Goal: Transaction & Acquisition: Register for event/course

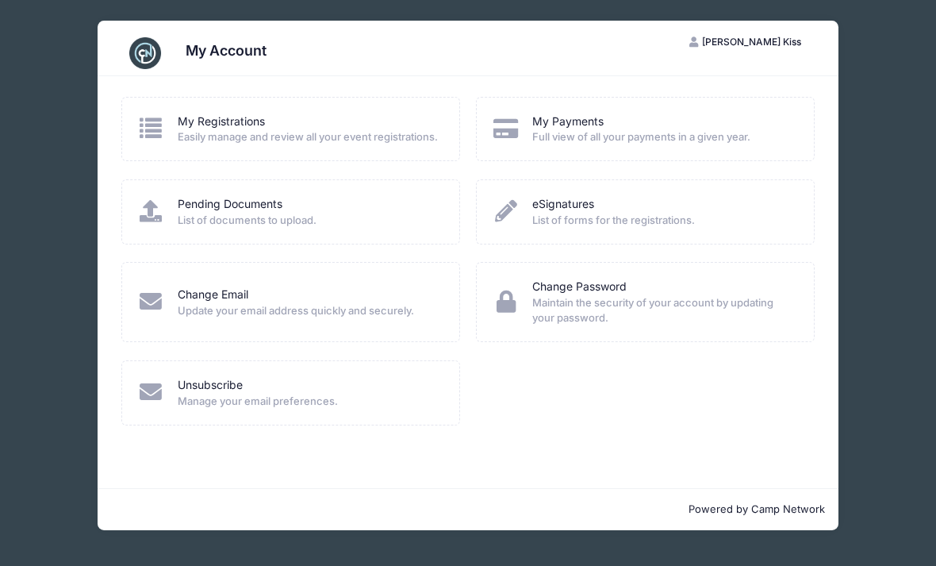
click at [223, 128] on link "My Registrations" at bounding box center [221, 121] width 87 height 17
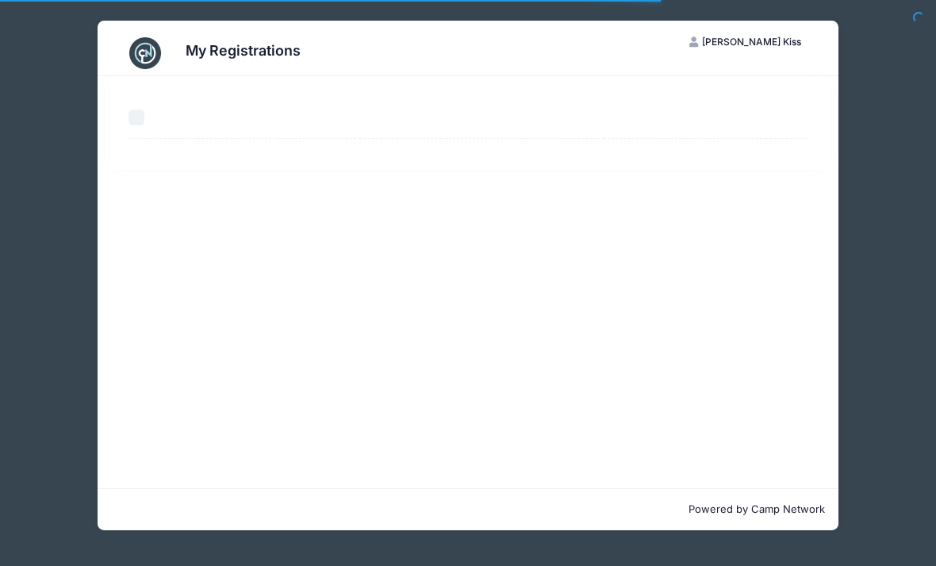
select select "50"
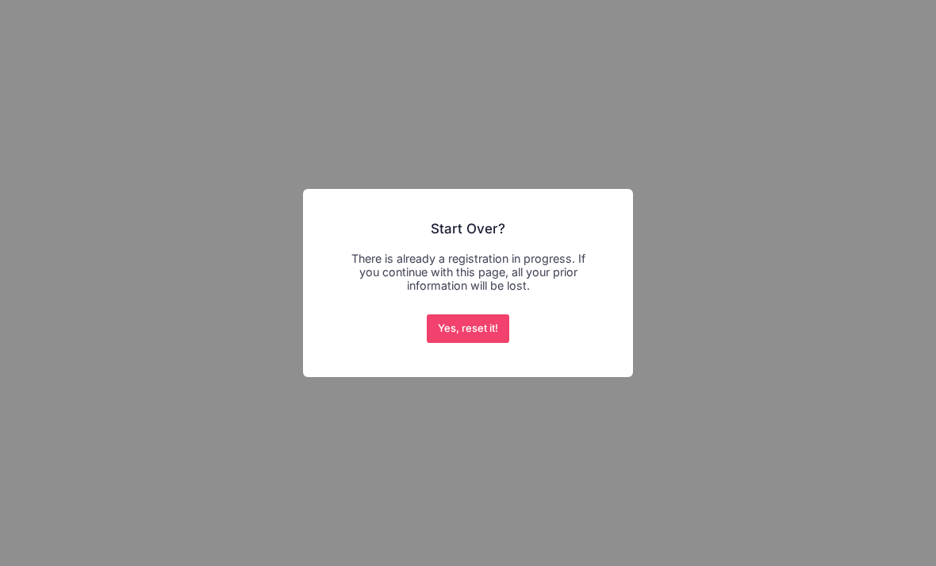
click at [468, 320] on button "Yes, reset it!" at bounding box center [468, 328] width 83 height 29
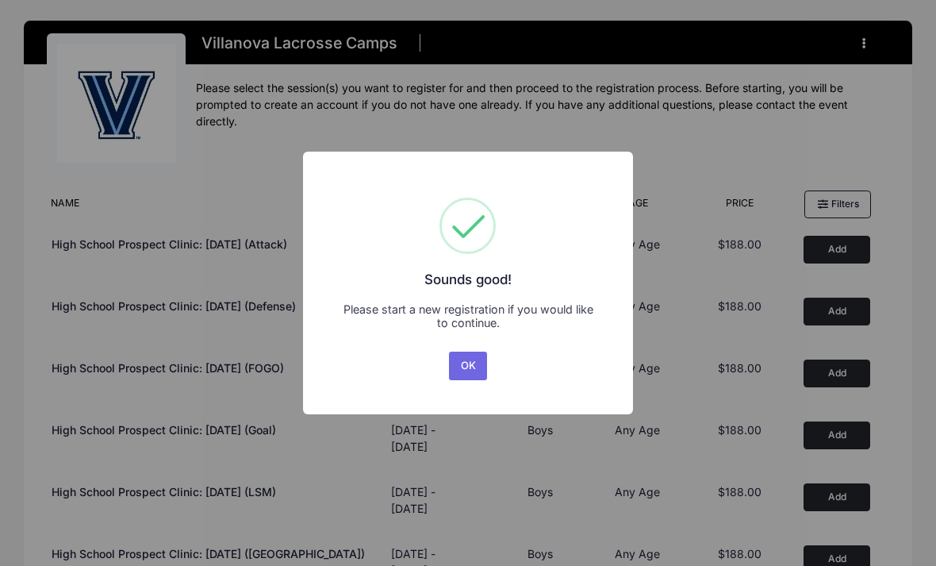
click at [463, 359] on button "OK" at bounding box center [468, 365] width 38 height 29
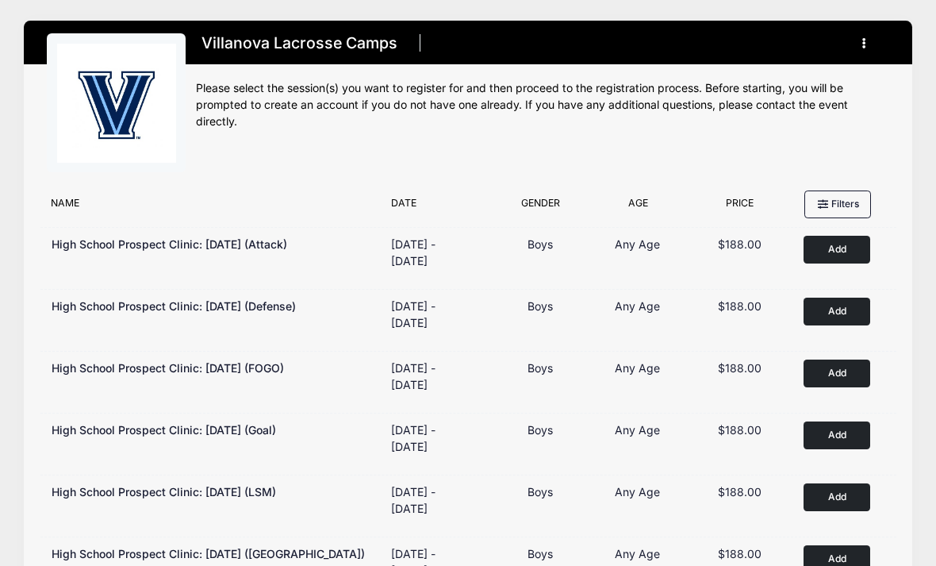
click at [828, 318] on button "Add to Cart" at bounding box center [837, 311] width 67 height 28
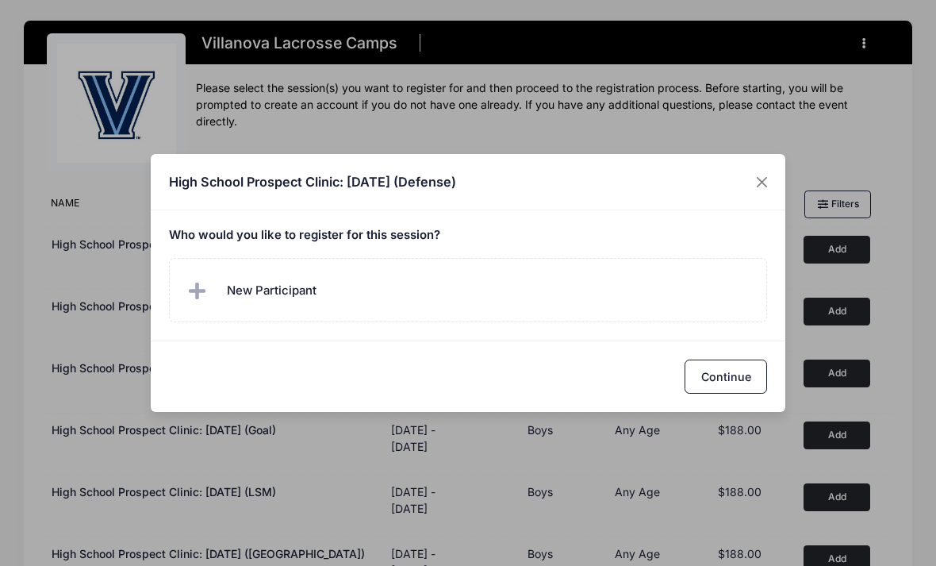
click at [240, 295] on span "New Participant" at bounding box center [272, 290] width 90 height 17
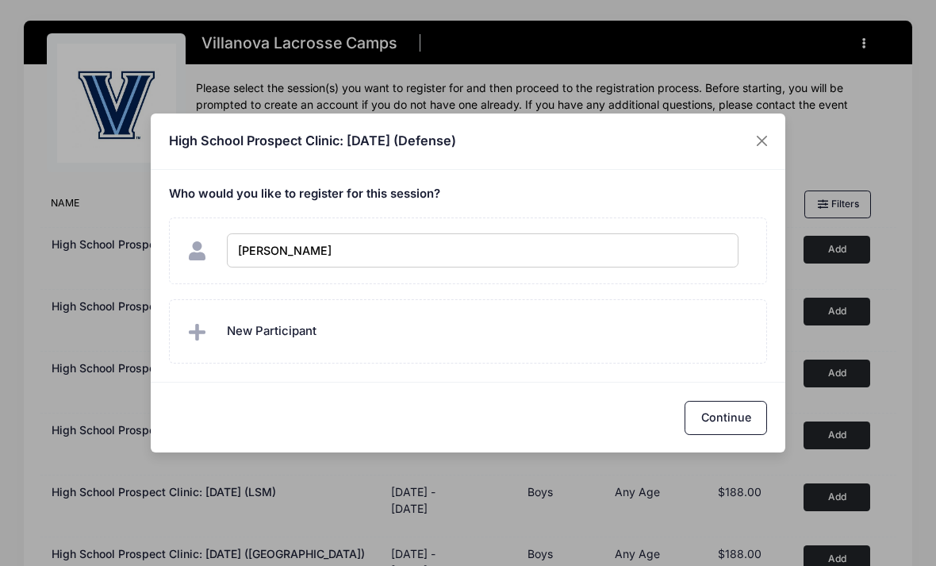
type input "Corbin Kiss"
click at [723, 414] on button "Continue" at bounding box center [726, 418] width 83 height 34
checkbox input "true"
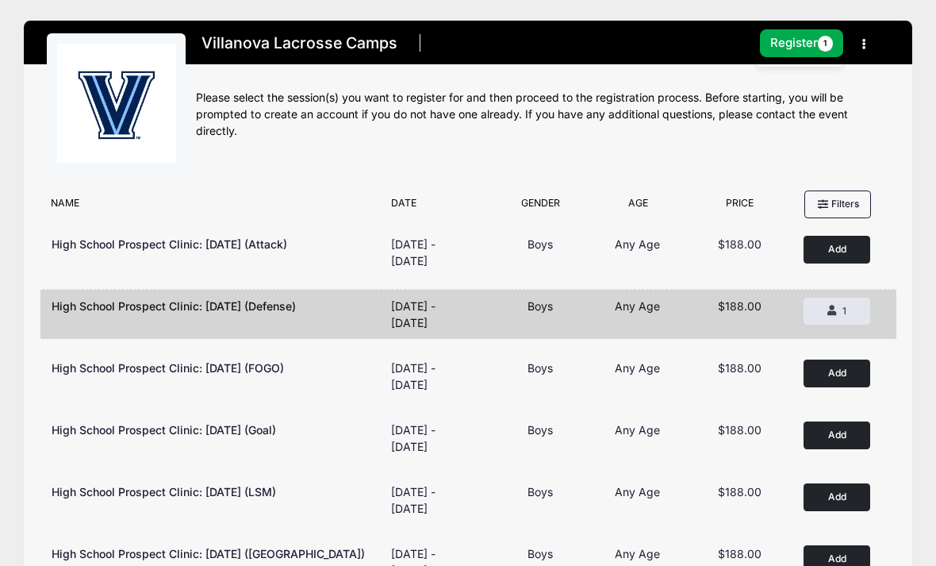
click at [785, 50] on button "Register 1" at bounding box center [802, 43] width 84 height 28
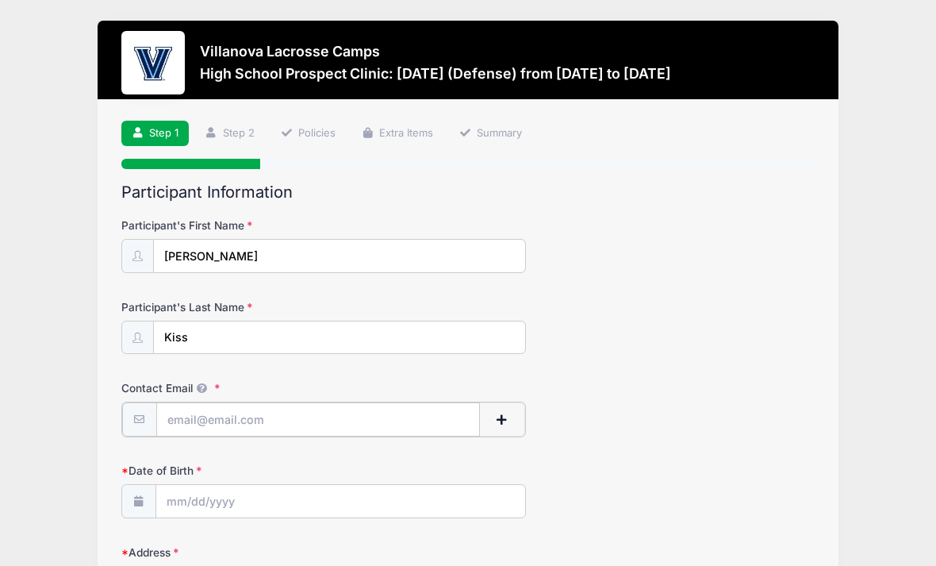
click at [283, 428] on input "Contact Email" at bounding box center [318, 419] width 324 height 34
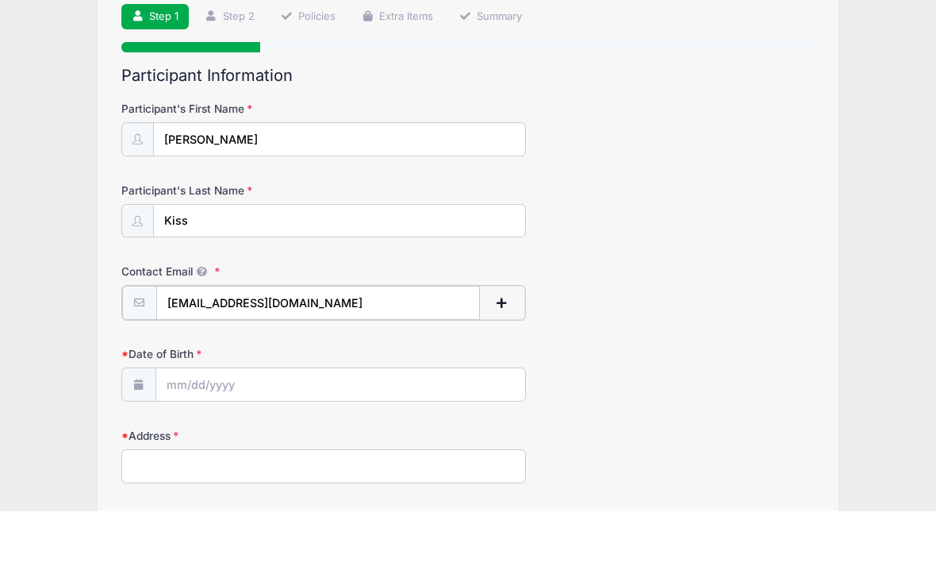
scroll to position [65, 0]
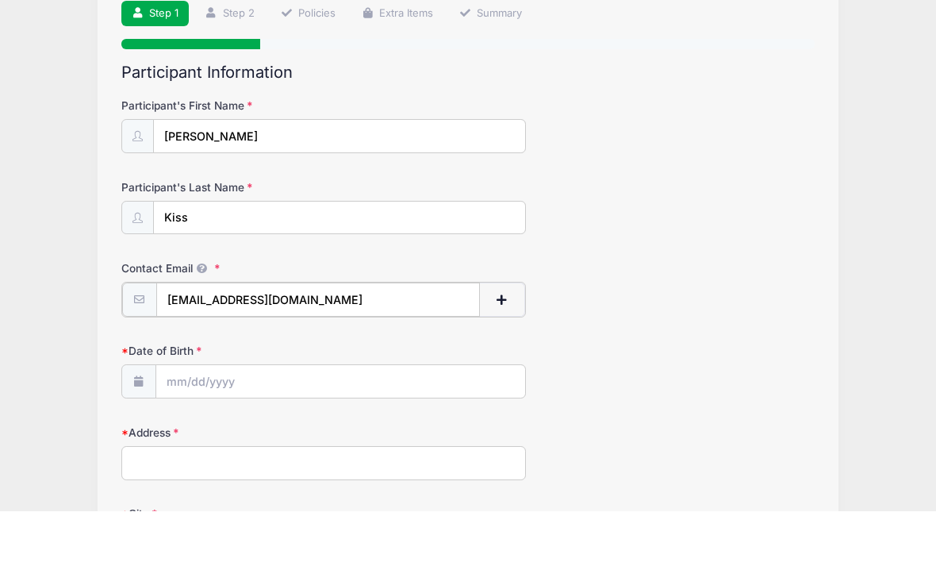
type input "Cs_kiss@icloud.com"
click at [309, 418] on input "Date of Birth" at bounding box center [340, 435] width 369 height 34
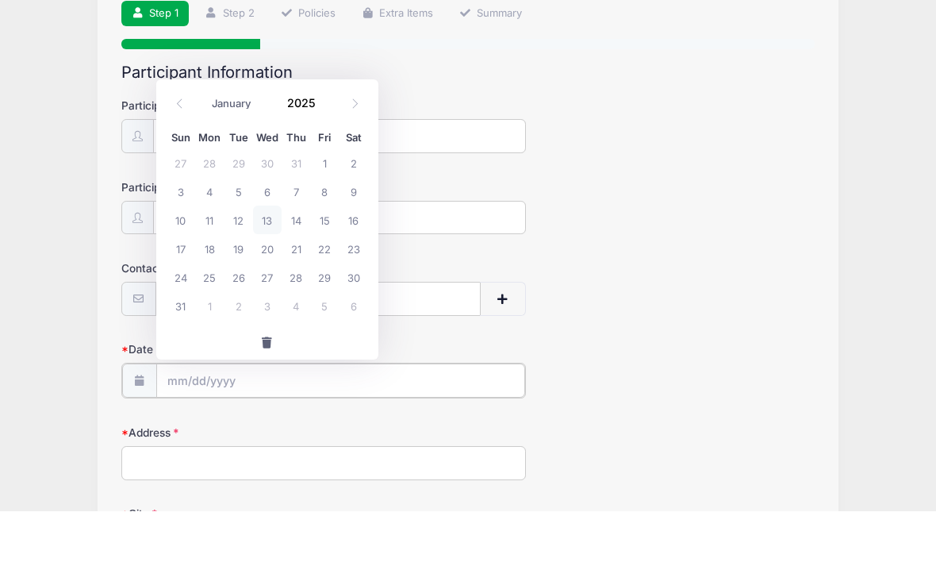
scroll to position [121, 0]
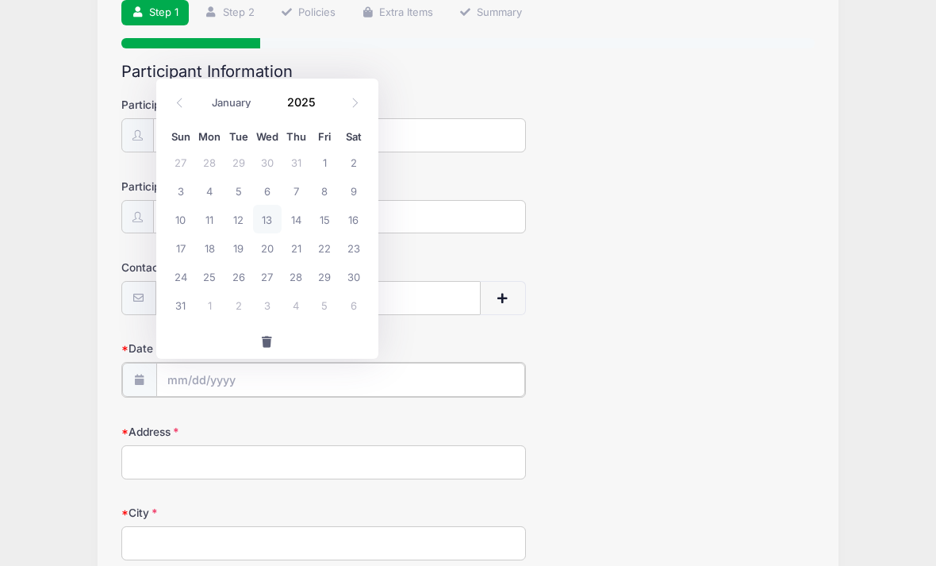
click at [214, 375] on input "Date of Birth" at bounding box center [340, 380] width 369 height 34
click at [197, 376] on input "Date of Birth" at bounding box center [340, 380] width 369 height 34
click at [224, 92] on select "January February March April May June July August September October November De…" at bounding box center [239, 102] width 71 height 21
select select "8"
click at [326, 187] on span "12" at bounding box center [324, 190] width 29 height 29
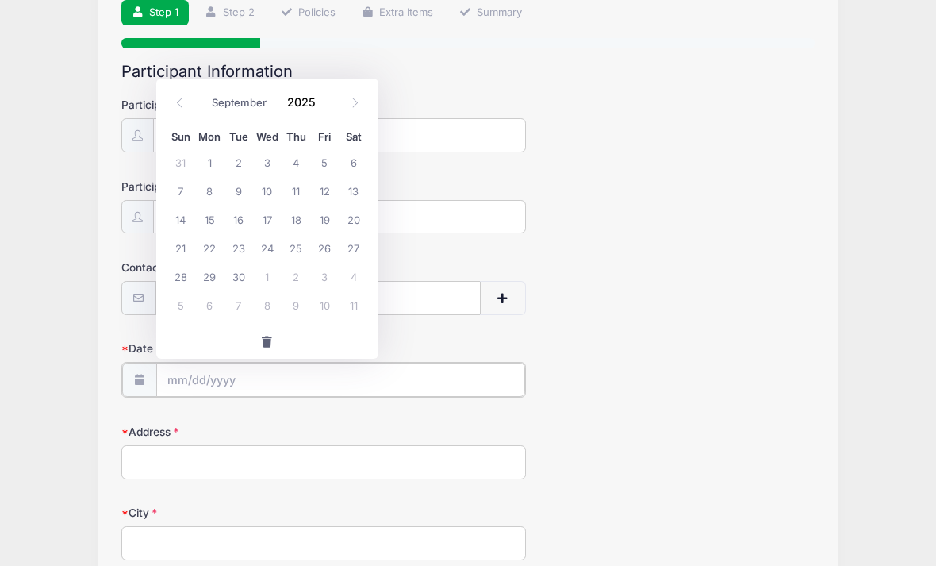
type input "09/12/2025"
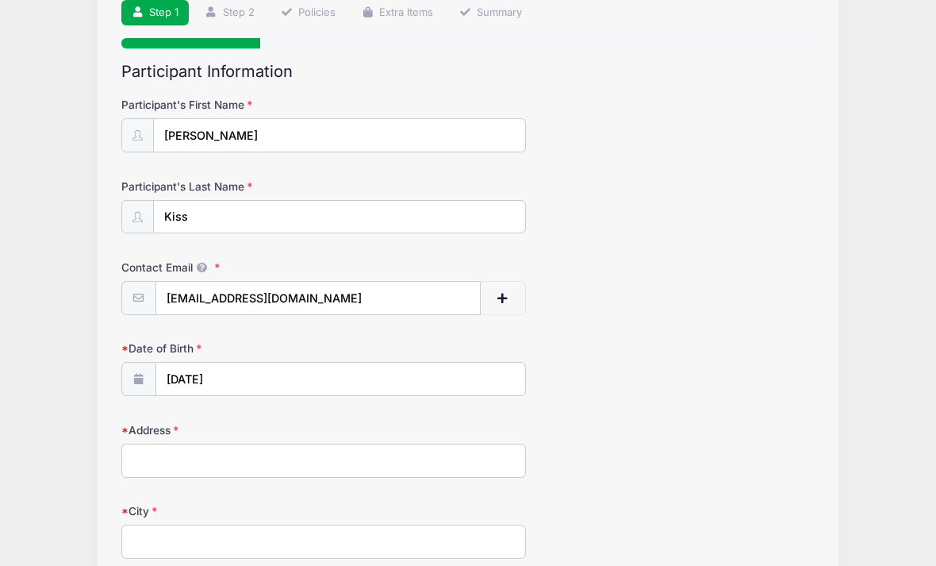
click at [309, 99] on label "Participant's First Name" at bounding box center [237, 105] width 232 height 16
click at [309, 118] on input "Corbin" at bounding box center [339, 135] width 373 height 34
click at [240, 371] on input "09/12/2025" at bounding box center [340, 380] width 369 height 34
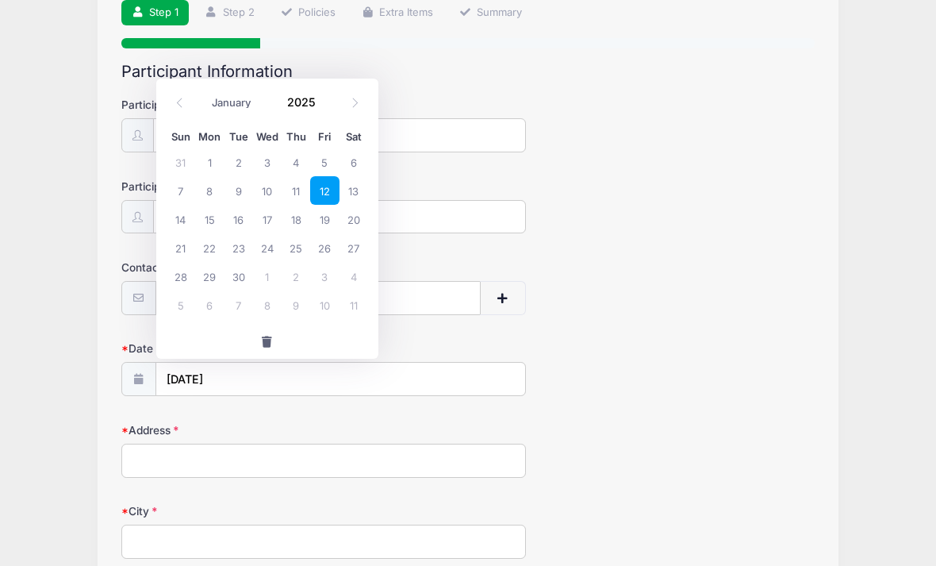
click at [311, 103] on input "2025" at bounding box center [305, 102] width 52 height 24
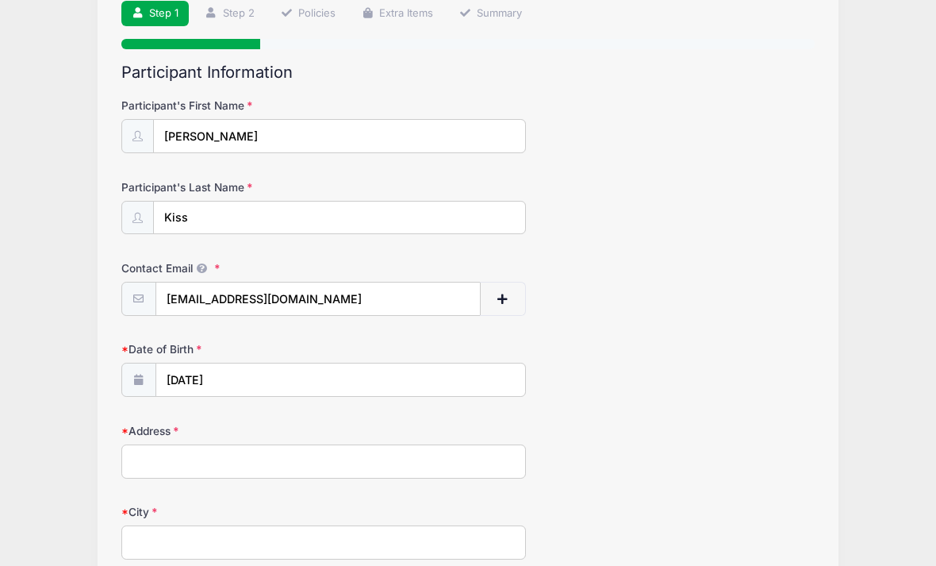
click at [716, 351] on div "Date of Birth 09/12/2025" at bounding box center [468, 369] width 694 height 56
click at [248, 371] on input "09/12/2025" at bounding box center [340, 380] width 369 height 34
type input "2025"
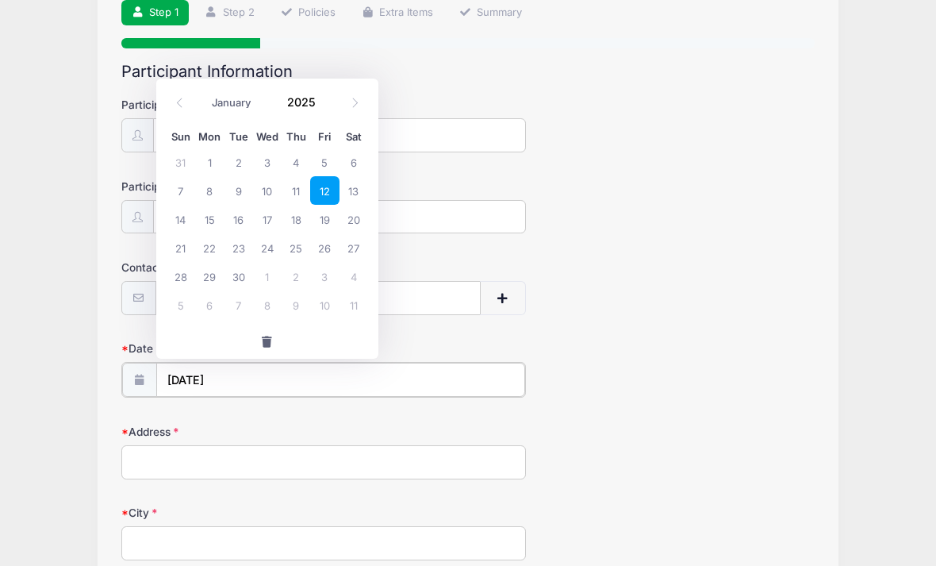
scroll to position [121, 0]
click at [181, 100] on icon at bounding box center [180, 103] width 10 height 10
click at [301, 103] on input "2025" at bounding box center [305, 102] width 52 height 24
click at [319, 94] on input "2025" at bounding box center [305, 102] width 52 height 24
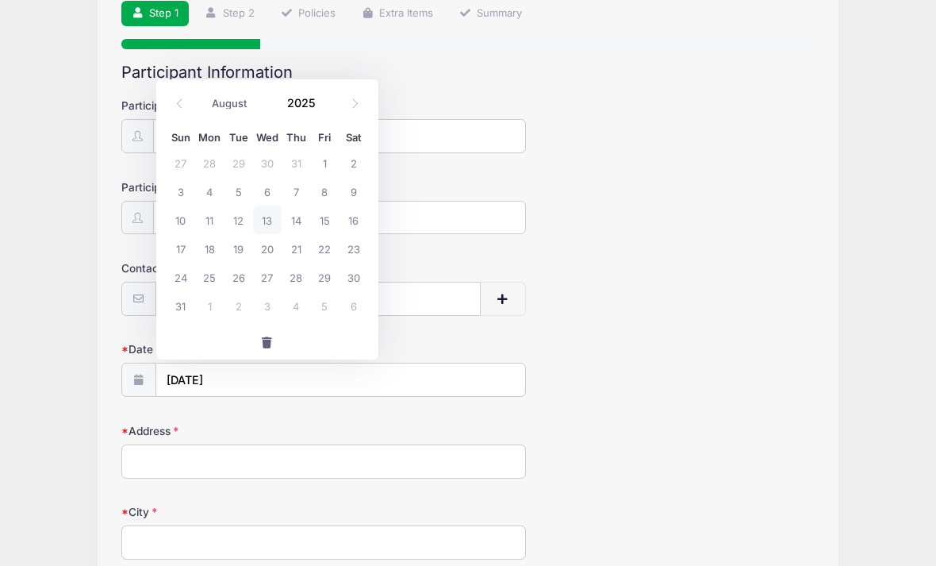
click at [319, 114] on input "2025" at bounding box center [305, 102] width 52 height 24
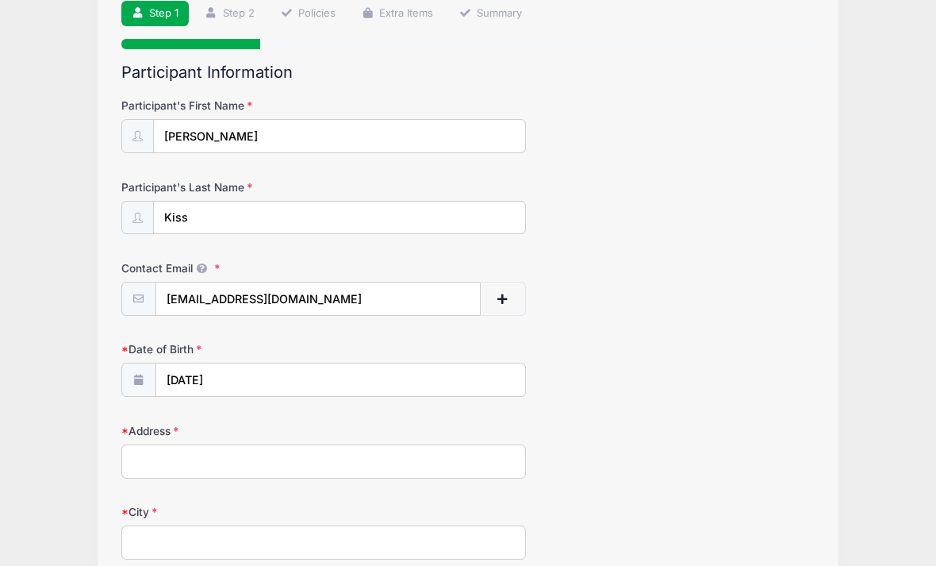
click at [585, 123] on div "Participant's First Name Corbin" at bounding box center [468, 126] width 694 height 56
click at [222, 375] on input "09/12/2025" at bounding box center [340, 380] width 369 height 34
select select "8"
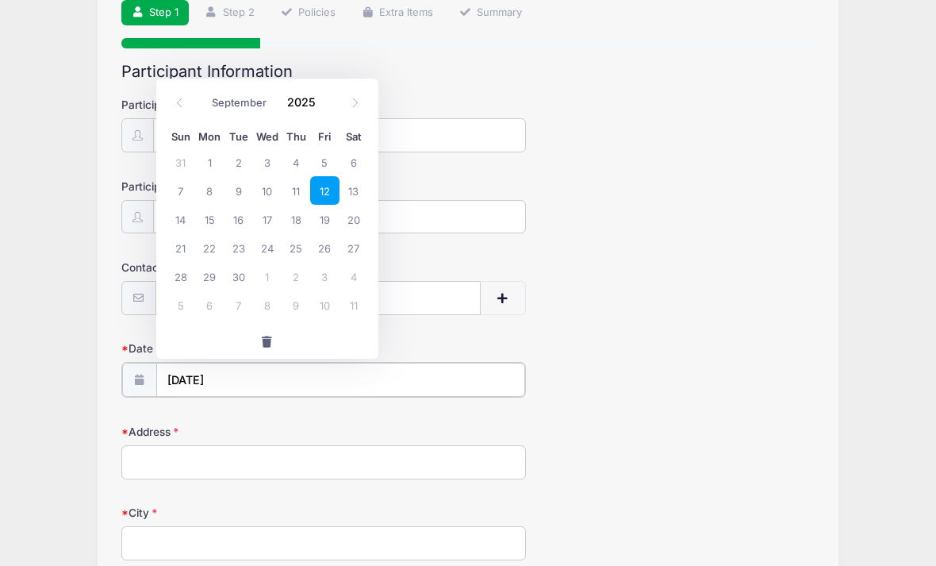
scroll to position [121, 0]
click at [313, 106] on input "2025" at bounding box center [305, 102] width 52 height 24
click at [317, 98] on input "2025" at bounding box center [305, 102] width 52 height 24
click at [317, 92] on input "2025" at bounding box center [305, 102] width 52 height 24
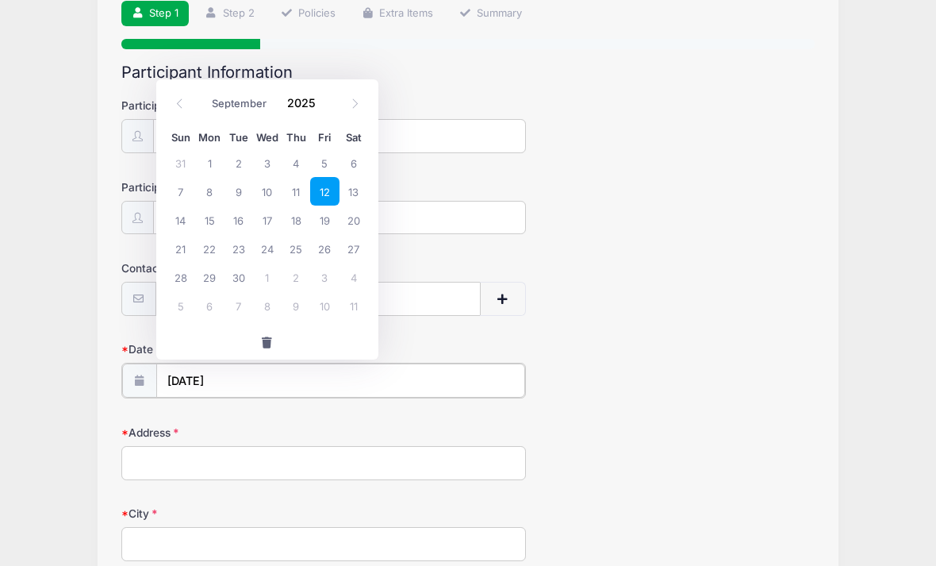
click at [248, 385] on input "09/12/2025" at bounding box center [340, 380] width 369 height 34
click at [243, 371] on input "09/12/2025" at bounding box center [340, 380] width 369 height 34
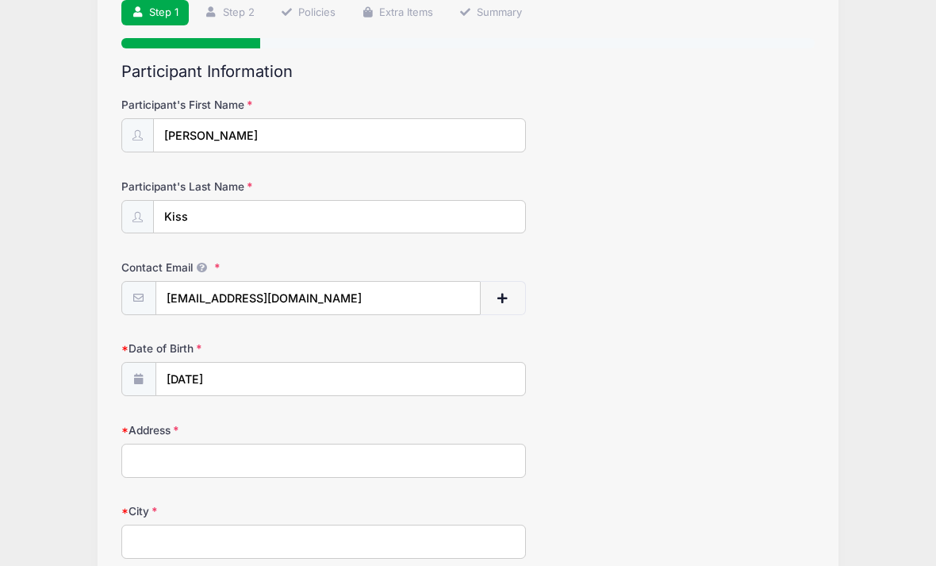
click at [617, 185] on div "Participant's Last Name Kiss" at bounding box center [468, 206] width 694 height 56
click at [299, 291] on input "Cs_kiss@icloud.com" at bounding box center [318, 299] width 324 height 34
click at [253, 373] on input "09/12/2025" at bounding box center [340, 380] width 369 height 34
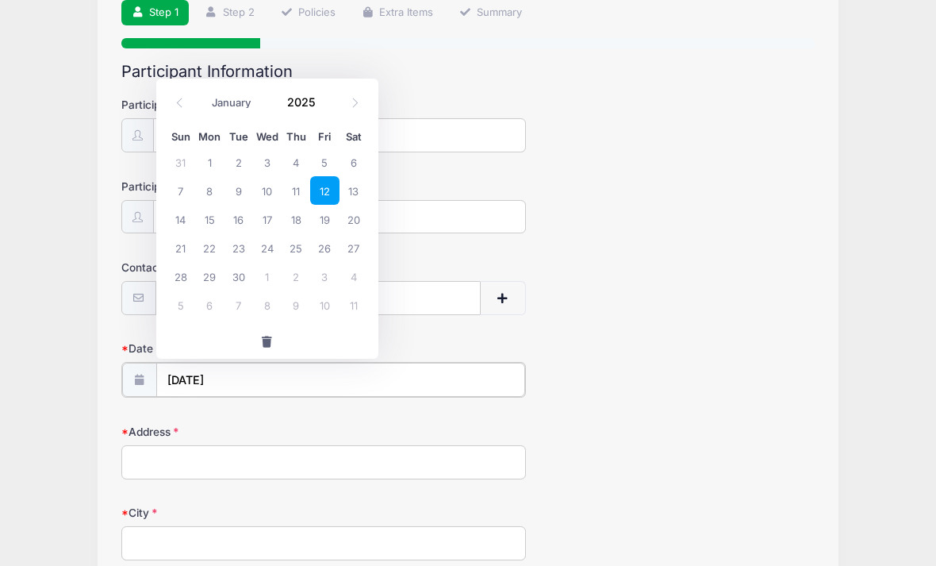
click at [195, 383] on input "09/12/2025" at bounding box center [340, 380] width 369 height 34
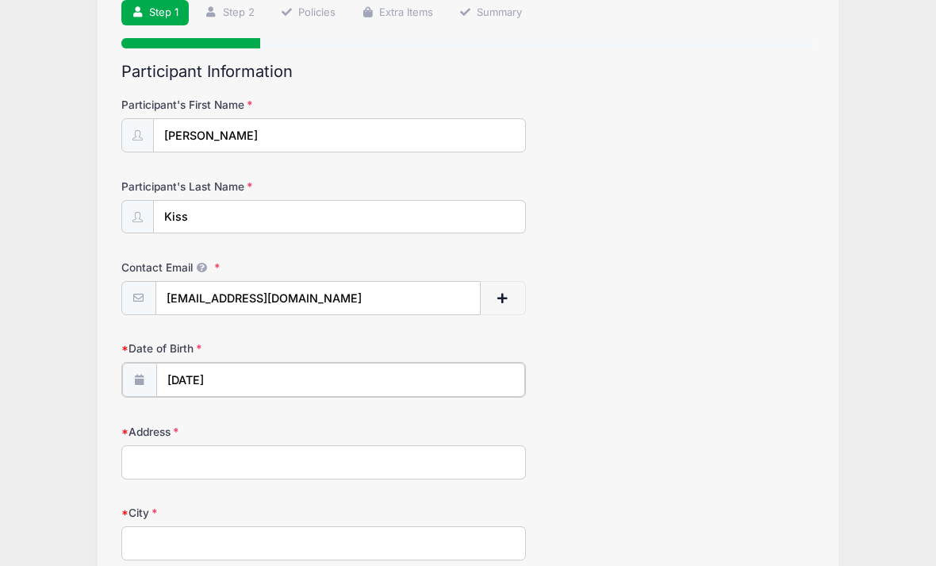
scroll to position [121, 0]
click at [136, 378] on icon at bounding box center [138, 379] width 13 height 10
click at [144, 378] on icon at bounding box center [138, 379] width 13 height 10
click at [241, 376] on input "09/12/2025" at bounding box center [340, 380] width 369 height 34
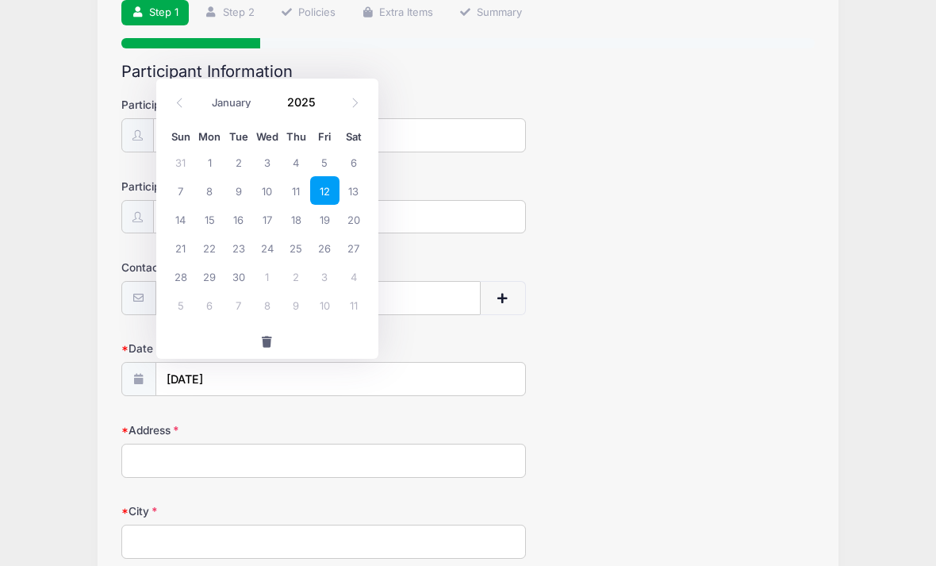
click at [268, 337] on span "button" at bounding box center [267, 341] width 14 height 11
select select "7"
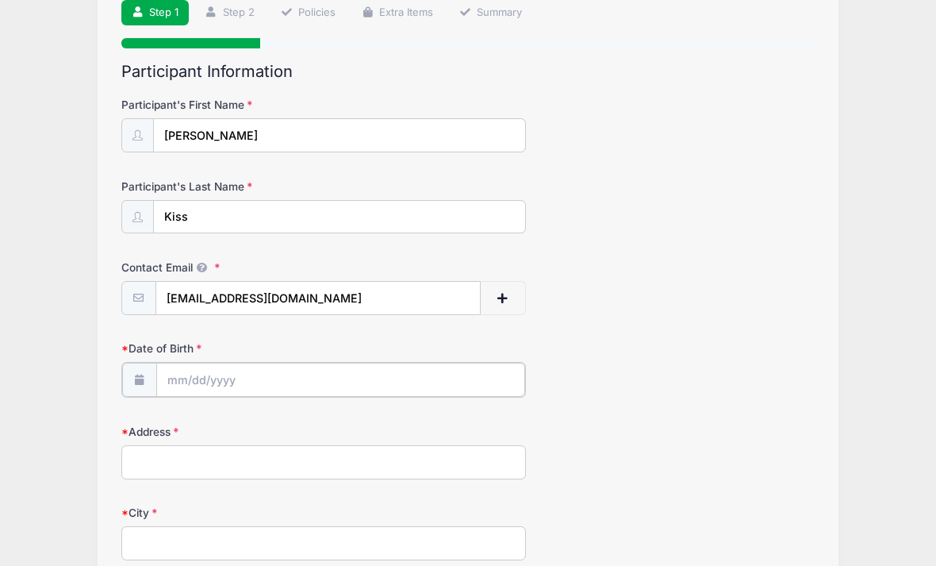
click at [238, 378] on input "Date of Birth" at bounding box center [340, 380] width 369 height 34
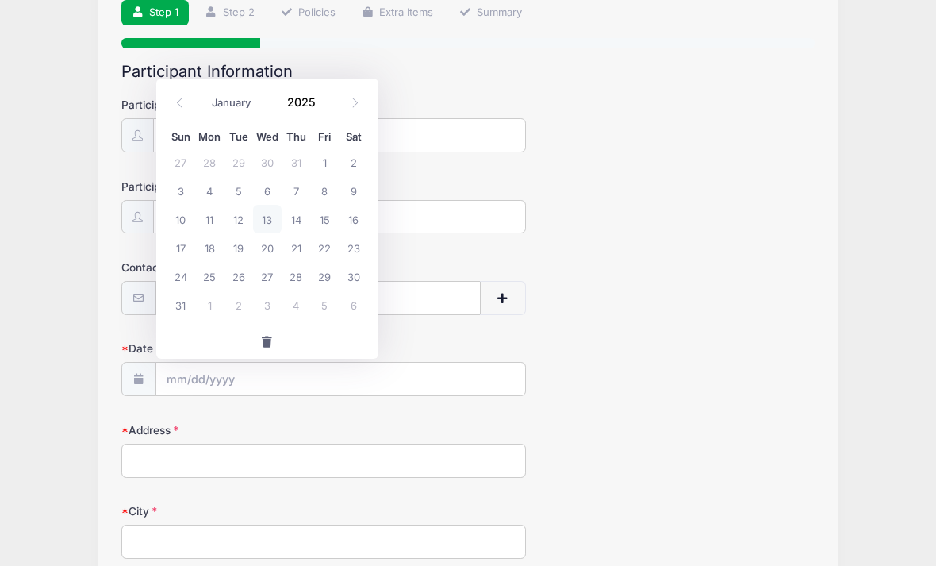
click at [313, 95] on input "2025" at bounding box center [305, 102] width 52 height 24
click at [274, 341] on span "button" at bounding box center [267, 342] width 14 height 11
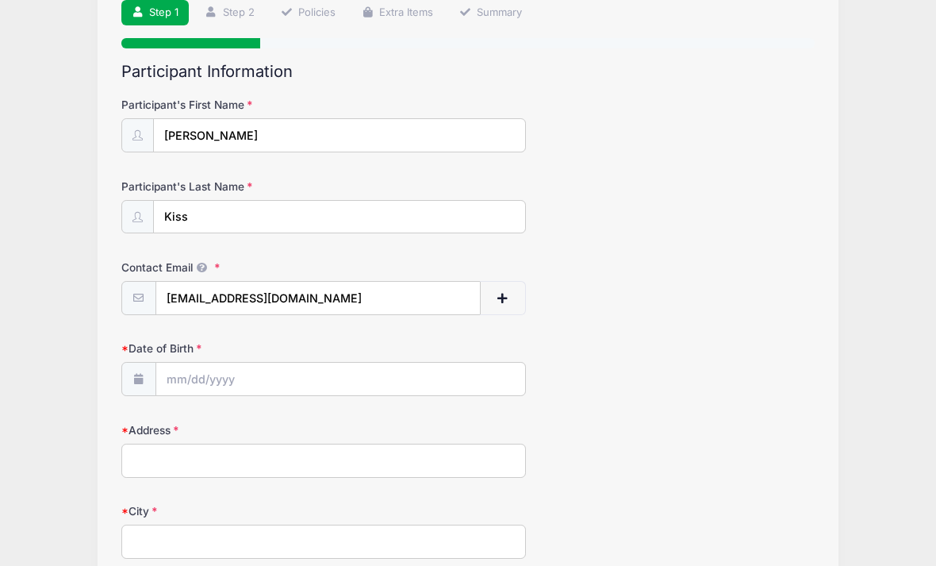
scroll to position [121, 0]
click at [205, 367] on input "Date of Birth" at bounding box center [340, 380] width 369 height 34
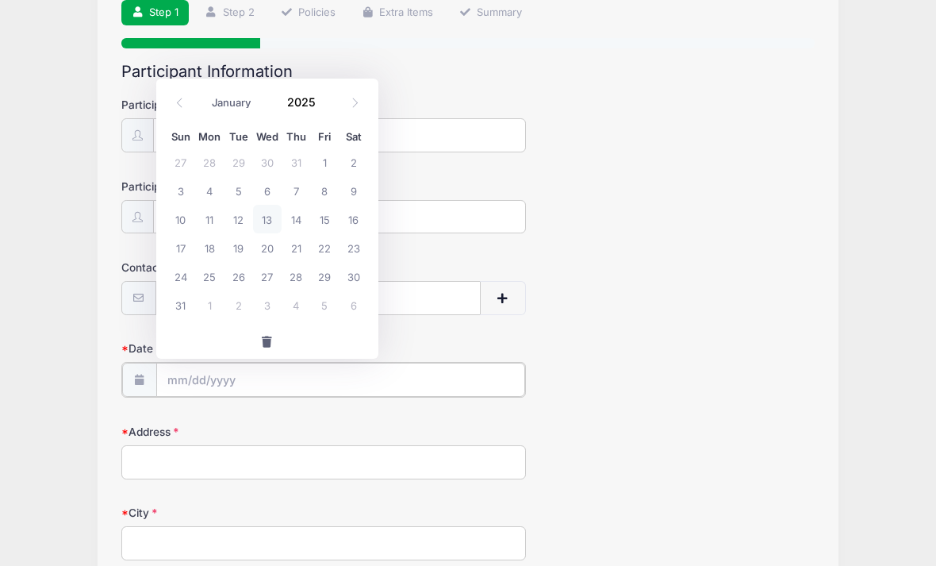
click at [222, 371] on input "Date of Birth" at bounding box center [340, 380] width 369 height 34
click at [308, 96] on input "2025" at bounding box center [305, 102] width 52 height 24
type input "2009"
click at [232, 375] on input "Date of Birth" at bounding box center [340, 380] width 369 height 34
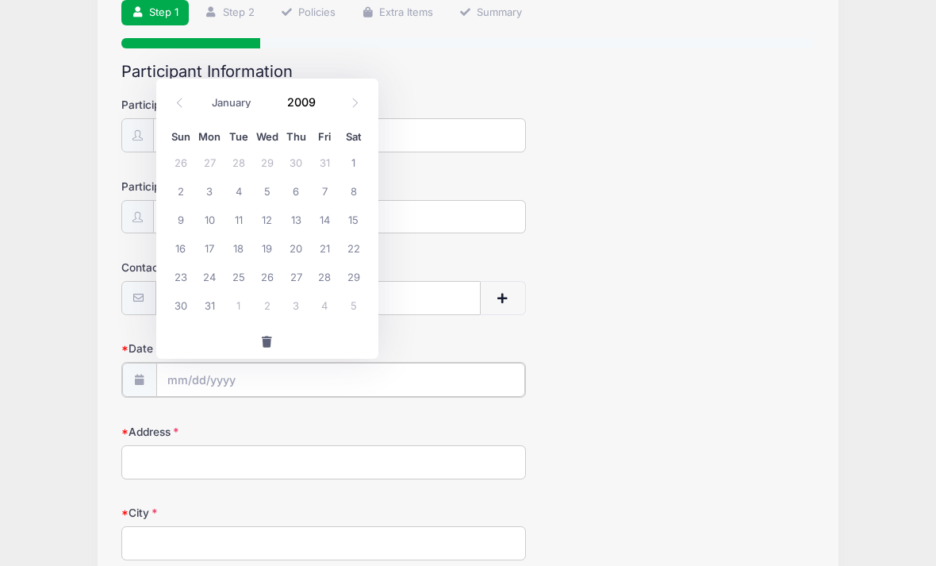
scroll to position [121, 0]
click at [236, 96] on select "January February March April May June July August September October November De…" at bounding box center [239, 102] width 71 height 21
select select "8"
click at [355, 191] on span "12" at bounding box center [354, 190] width 29 height 29
type input "[DATE]"
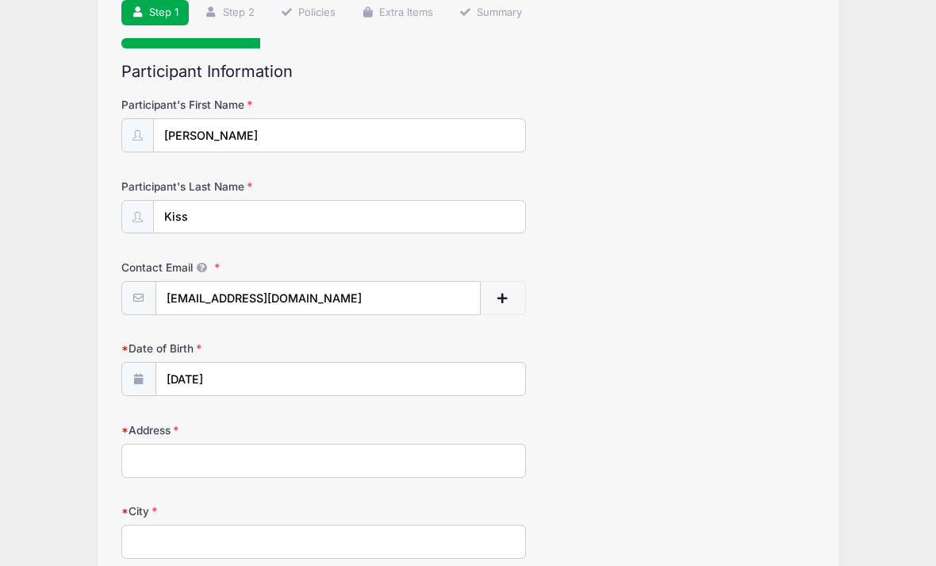
click at [326, 470] on input "Address" at bounding box center [323, 460] width 405 height 34
type input "[STREET_ADDRESS]"
click at [205, 544] on input "City" at bounding box center [323, 542] width 405 height 34
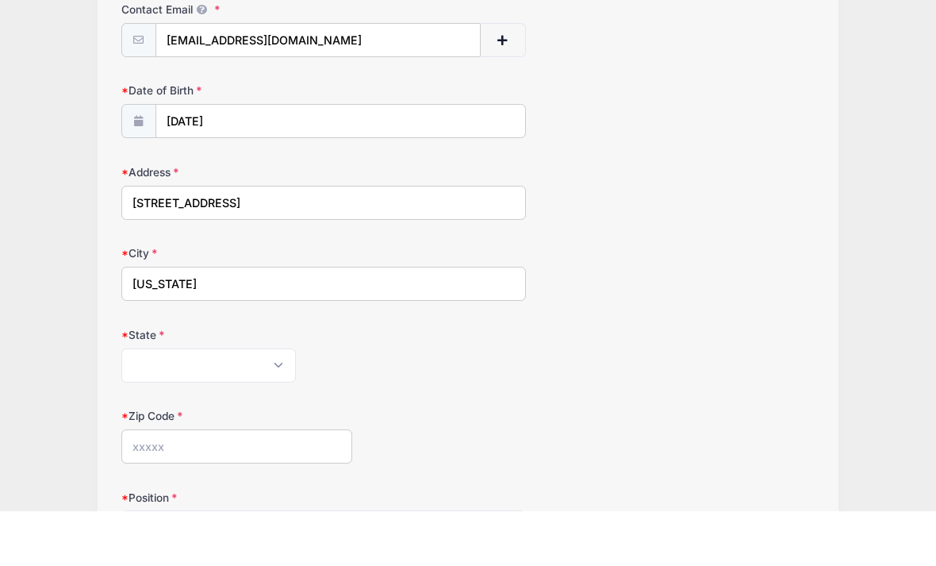
type input "[US_STATE]"
click at [246, 403] on select "Alabama Alaska American Samoa Arizona Arkansas Armed Forces Africa Armed Forces…" at bounding box center [208, 420] width 175 height 34
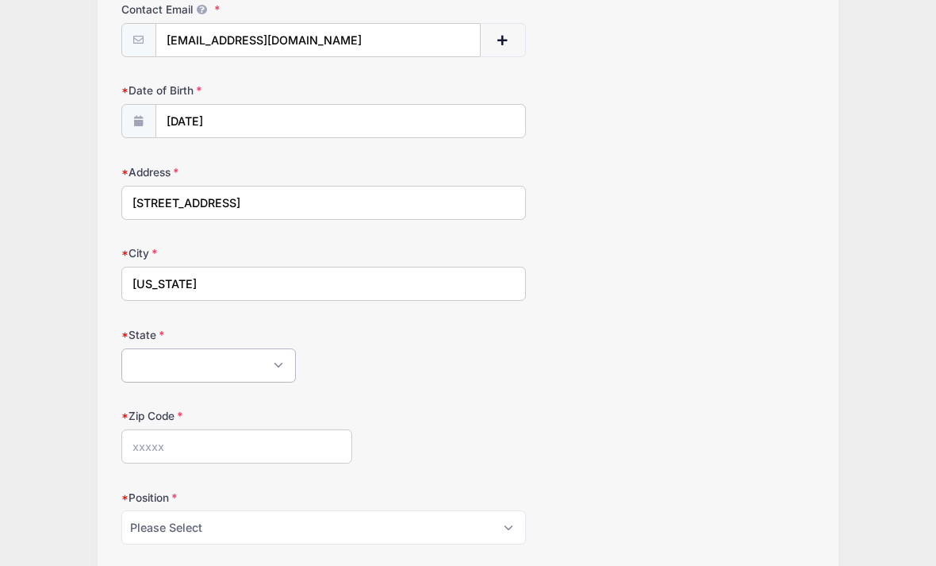
select select "DC"
click at [210, 447] on input "Zip Code" at bounding box center [237, 446] width 232 height 34
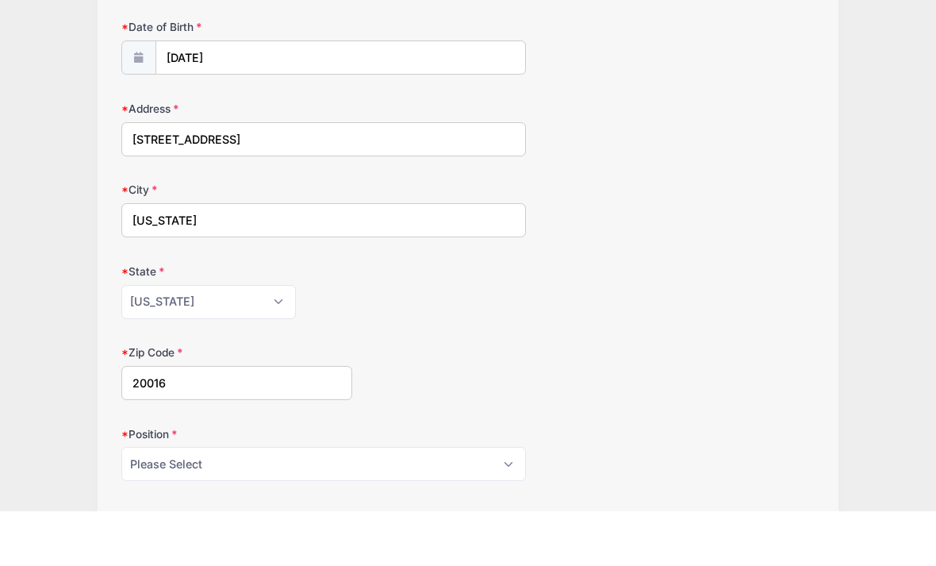
scroll to position [472, 0]
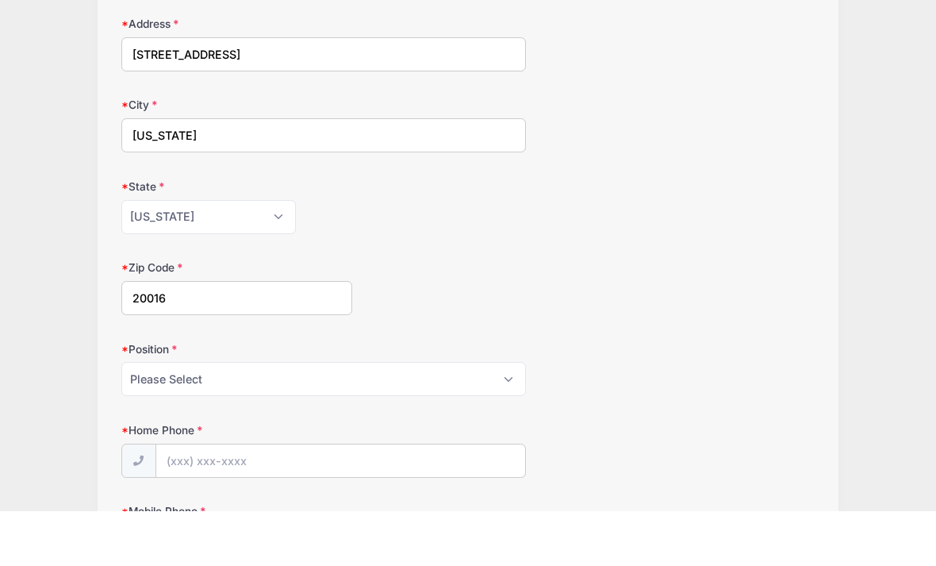
type input "20016"
click at [484, 416] on select "Please Select Goalie Middie Defense Attack FOGO LSM" at bounding box center [323, 433] width 405 height 34
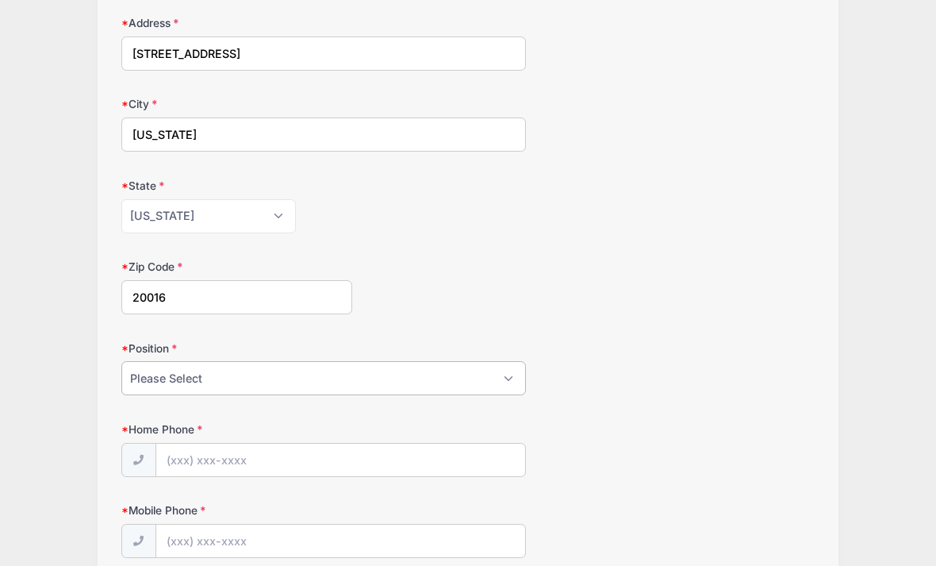
select select "Defense"
click at [290, 463] on input "Home Phone" at bounding box center [340, 460] width 369 height 34
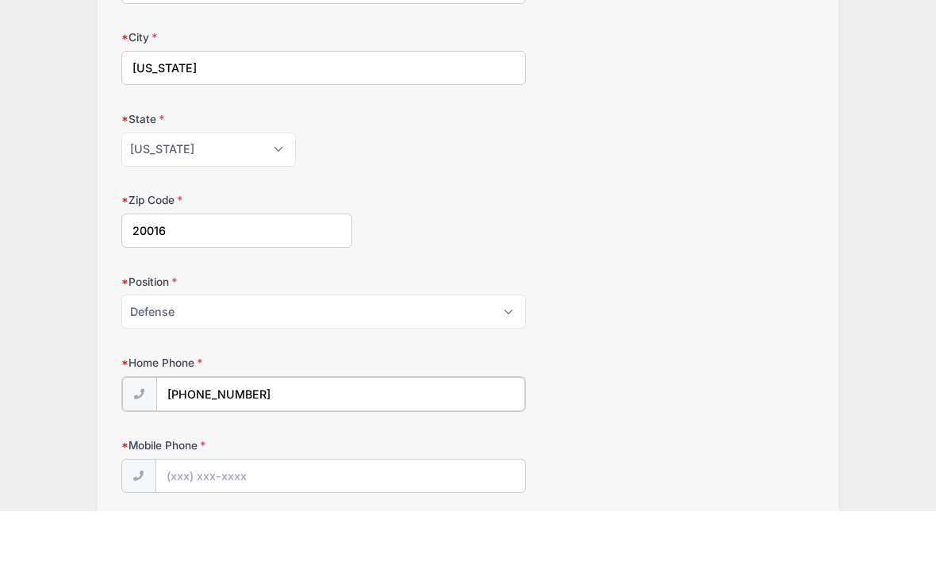
scroll to position [656, 0]
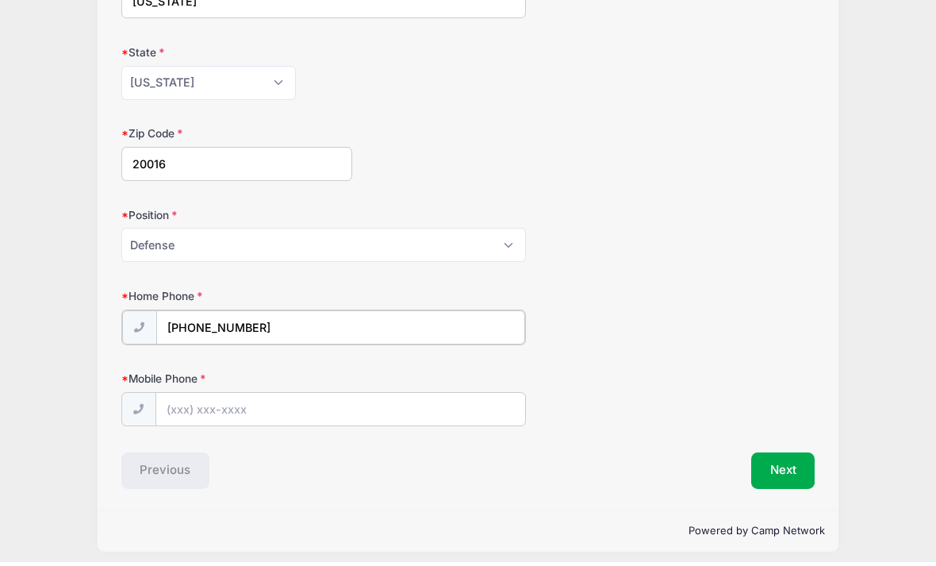
type input "[PHONE_NUMBER]"
click at [318, 414] on input "Mobile Phone" at bounding box center [340, 413] width 369 height 34
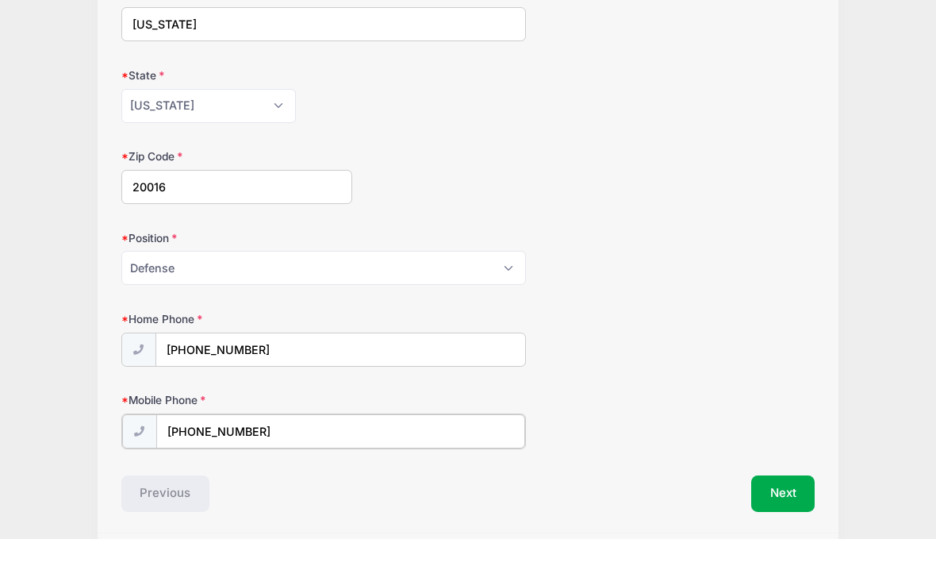
scroll to position [614, 0]
type input "[PHONE_NUMBER]"
click at [796, 497] on button "Next" at bounding box center [783, 515] width 64 height 36
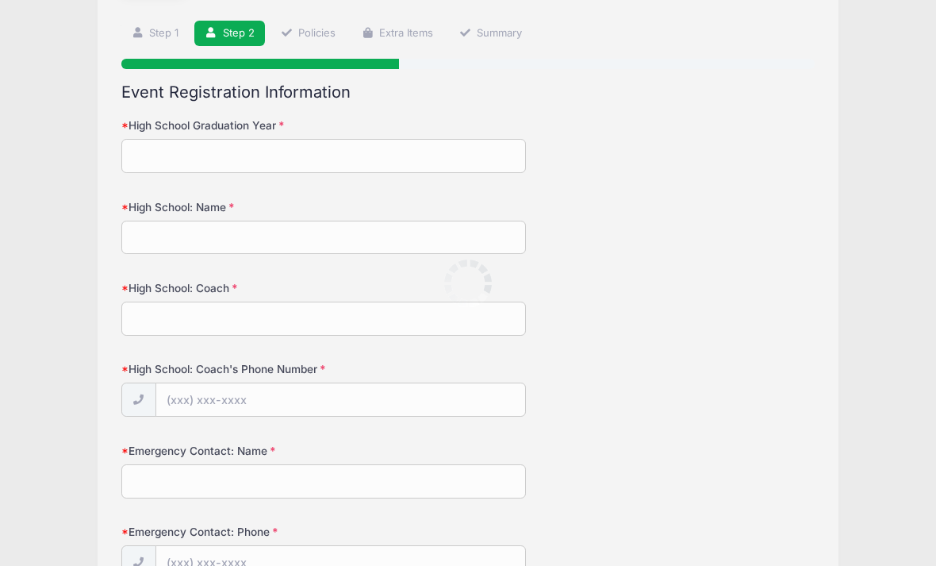
scroll to position [6, 0]
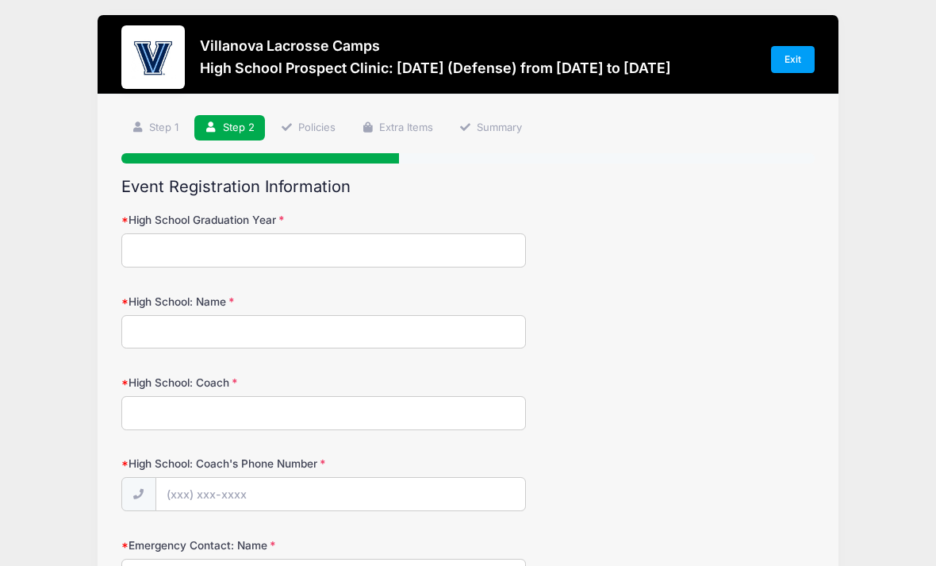
click at [301, 263] on input "High School Graduation Year" at bounding box center [323, 250] width 405 height 34
type input "2028"
click at [194, 331] on input "High School: Name" at bounding box center [323, 332] width 405 height 34
type input "[GEOGRAPHIC_DATA]"
click at [179, 422] on input "High School: Coach" at bounding box center [323, 413] width 405 height 34
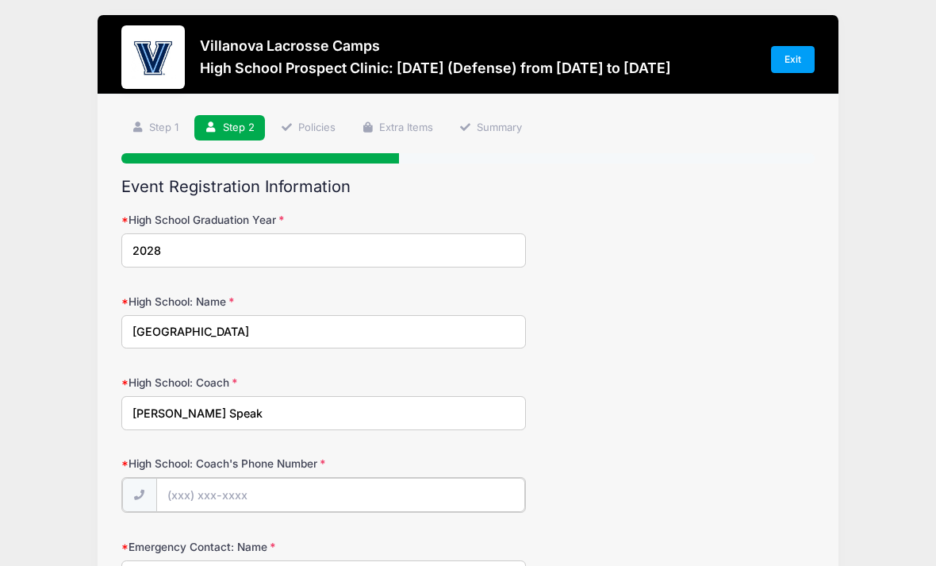
click at [247, 495] on input "High School: Coach's Phone Number" at bounding box center [340, 495] width 369 height 34
click at [222, 410] on input "Wesley Speak" at bounding box center [323, 413] width 405 height 34
type input "[PERSON_NAME] Speaks"
click at [230, 495] on input "High School: Coach's Phone Number" at bounding box center [340, 495] width 369 height 34
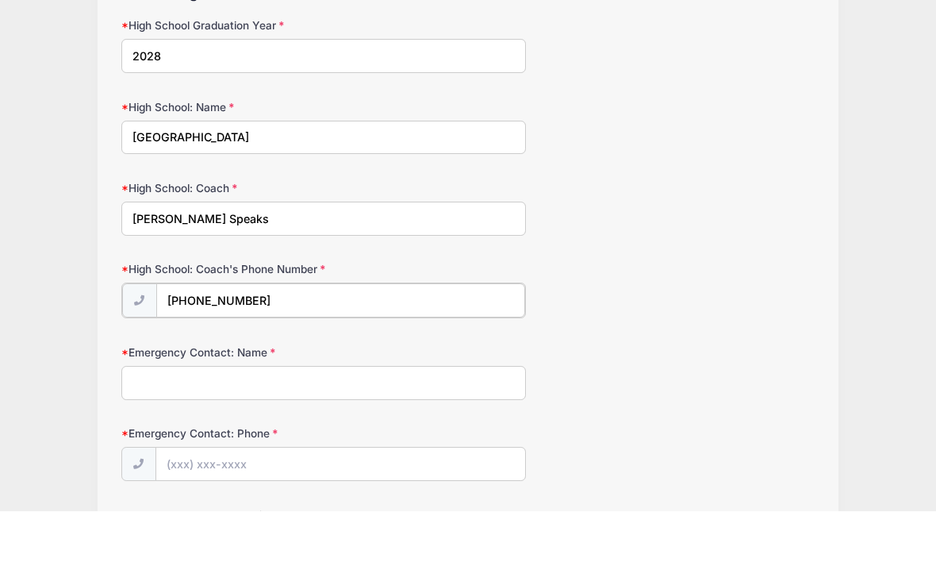
scroll to position [146, 0]
type input "[PHONE_NUMBER]"
click at [272, 418] on input "Emergency Contact: Name" at bounding box center [323, 435] width 405 height 34
type input "[PERSON_NAME]"
click at [240, 500] on input "Emergency Contact: Phone" at bounding box center [340, 517] width 369 height 34
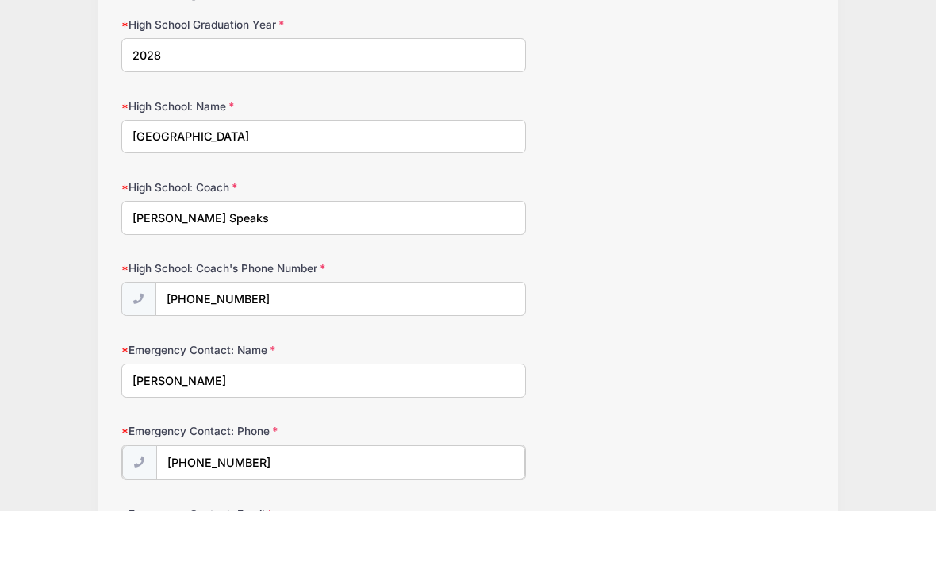
type input "[PHONE_NUMBER]"
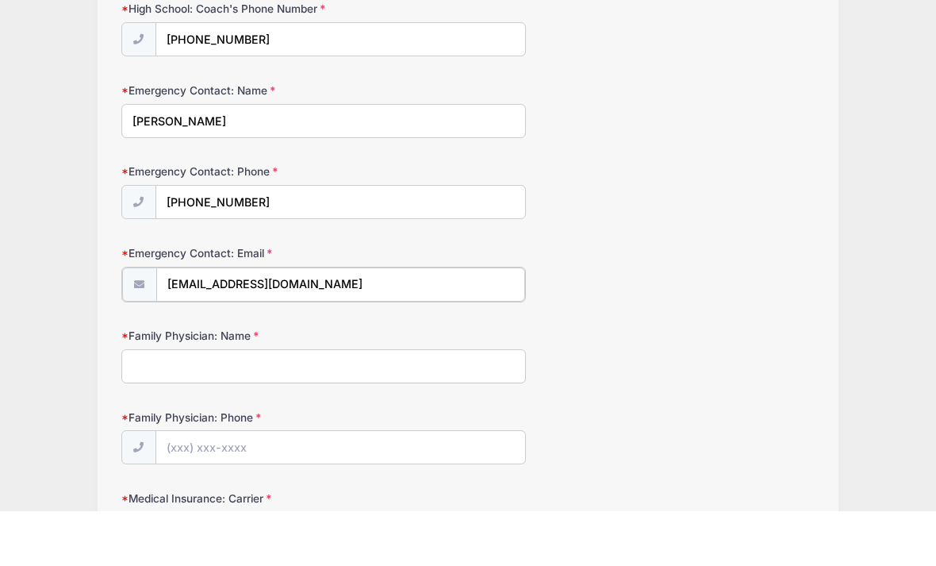
type input "[EMAIL_ADDRESS][DOMAIN_NAME]"
click at [218, 402] on input "Family Physician: Name" at bounding box center [323, 419] width 405 height 34
type input "[PERSON_NAME], APN"
click at [267, 484] on input "Family Physician: Phone" at bounding box center [340, 501] width 369 height 34
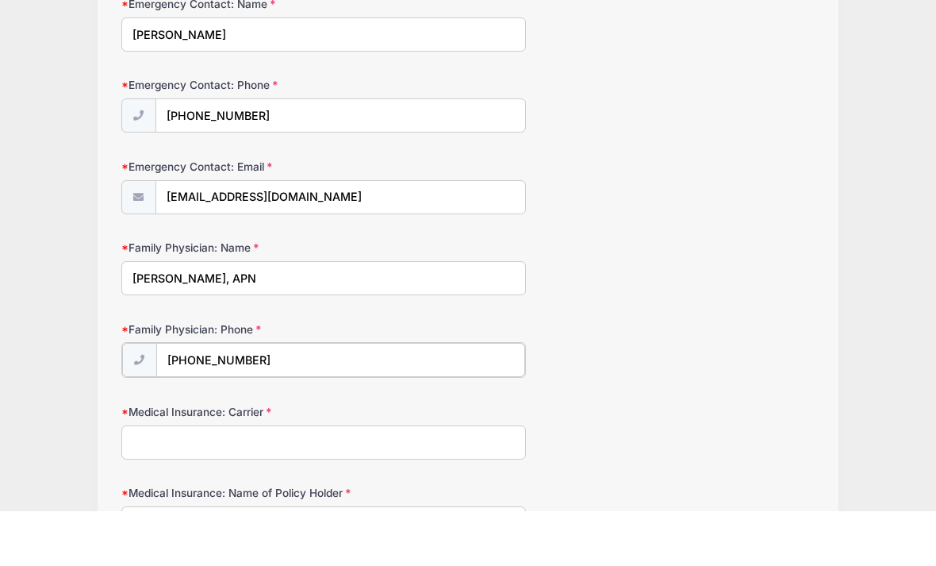
scroll to position [493, 0]
type input "[PHONE_NUMBER]"
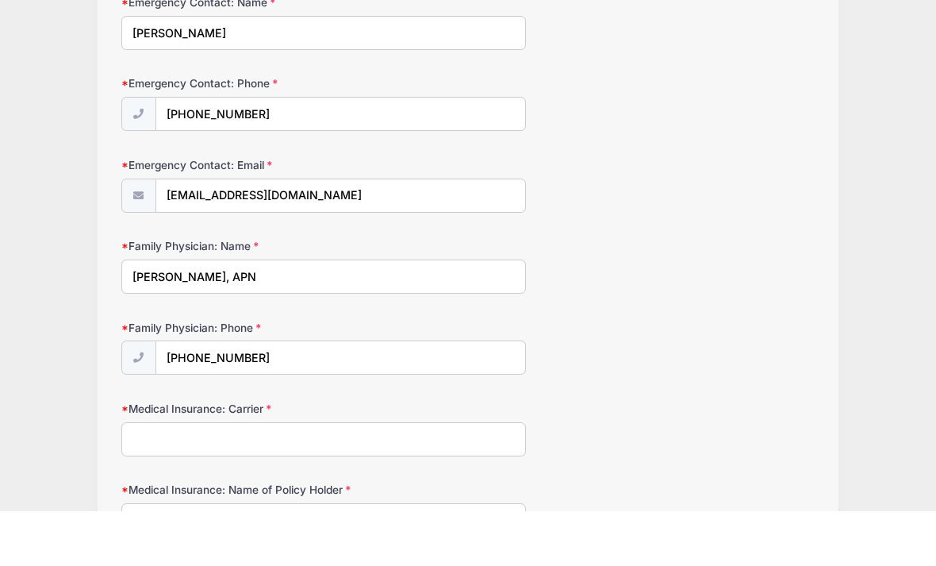
click at [317, 477] on input "Medical Insurance: Carrier" at bounding box center [323, 494] width 405 height 34
type input "Cigna"
click at [280, 558] on input "Medical Insurance: Name of Policy Holder" at bounding box center [323, 575] width 405 height 34
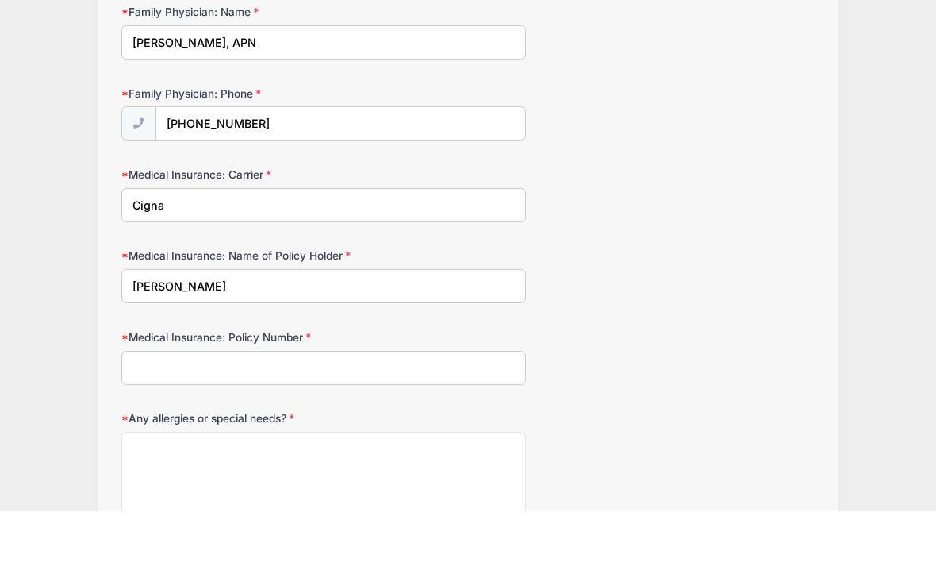
type input "[PERSON_NAME]"
click at [276, 405] on input "Medical Insurance: Policy Number" at bounding box center [323, 422] width 405 height 34
type input "111089937"
click at [196, 486] on textarea "Any allergies or special needs?" at bounding box center [323, 537] width 405 height 102
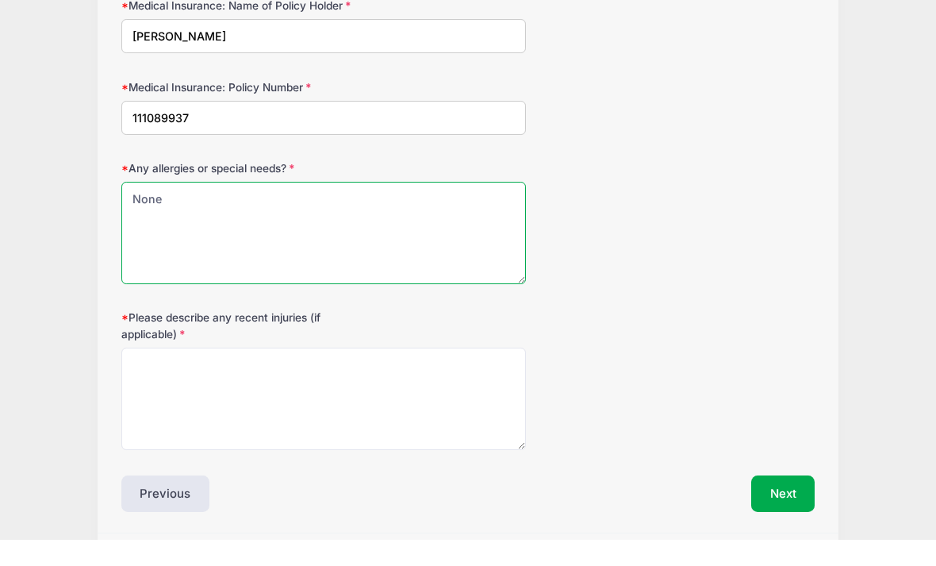
scroll to position [1024, 0]
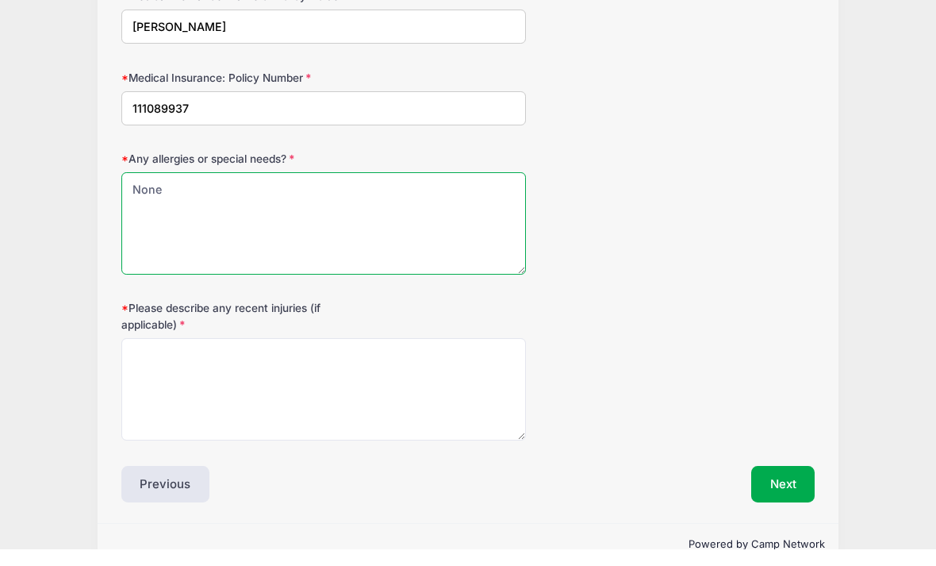
type textarea "None"
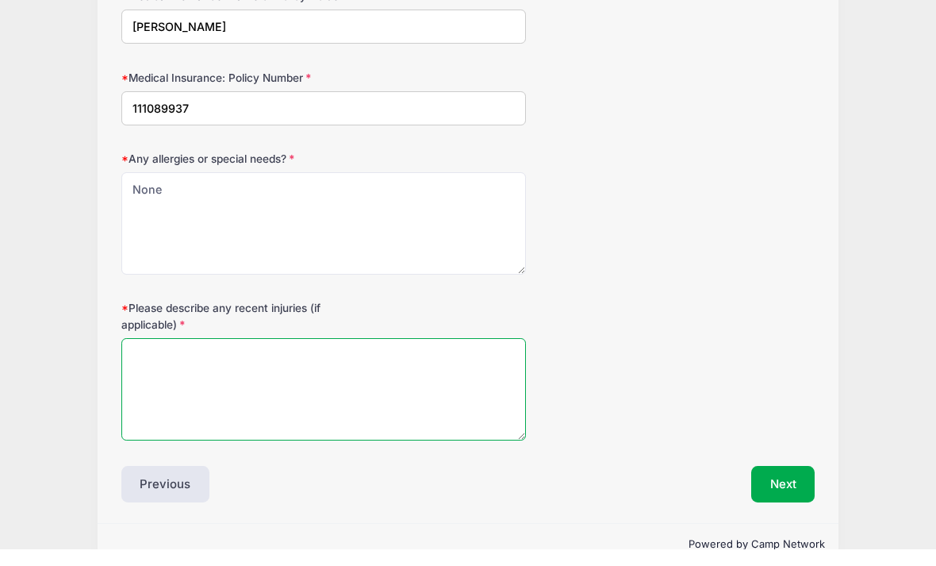
click at [237, 358] on textarea "Please describe any recent injuries (if applicable)" at bounding box center [323, 406] width 405 height 102
type textarea "None"
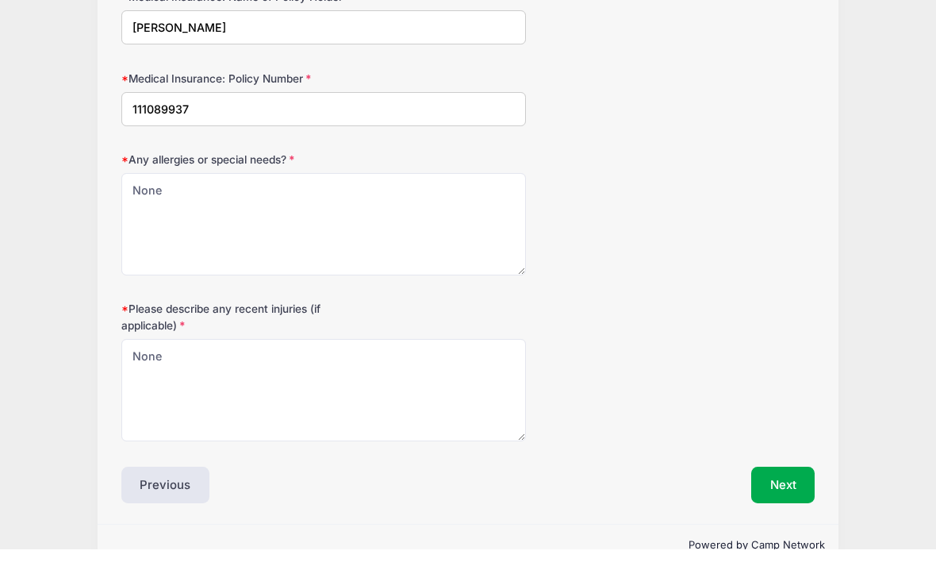
click at [791, 483] on button "Next" at bounding box center [783, 501] width 64 height 36
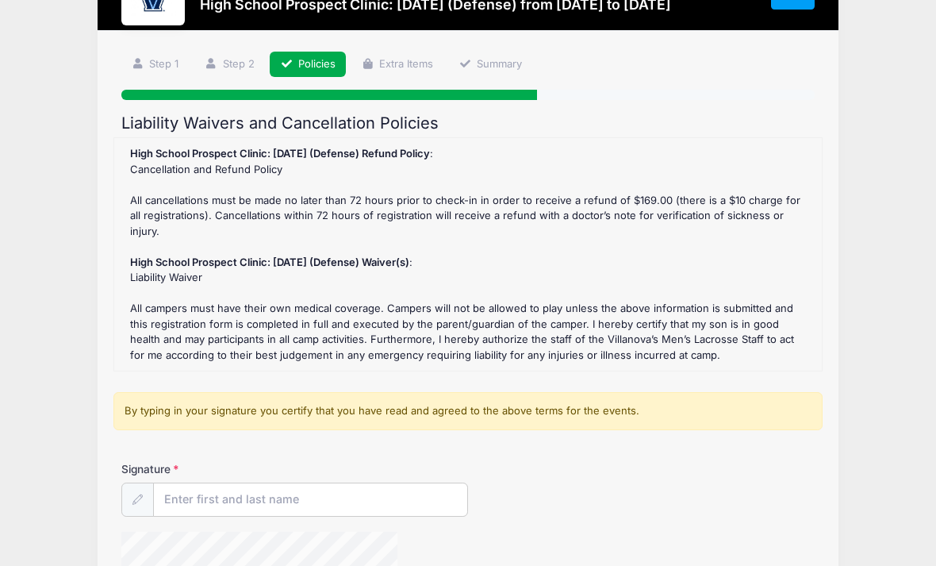
scroll to position [68, 0]
click at [228, 484] on input "Signature" at bounding box center [310, 501] width 313 height 34
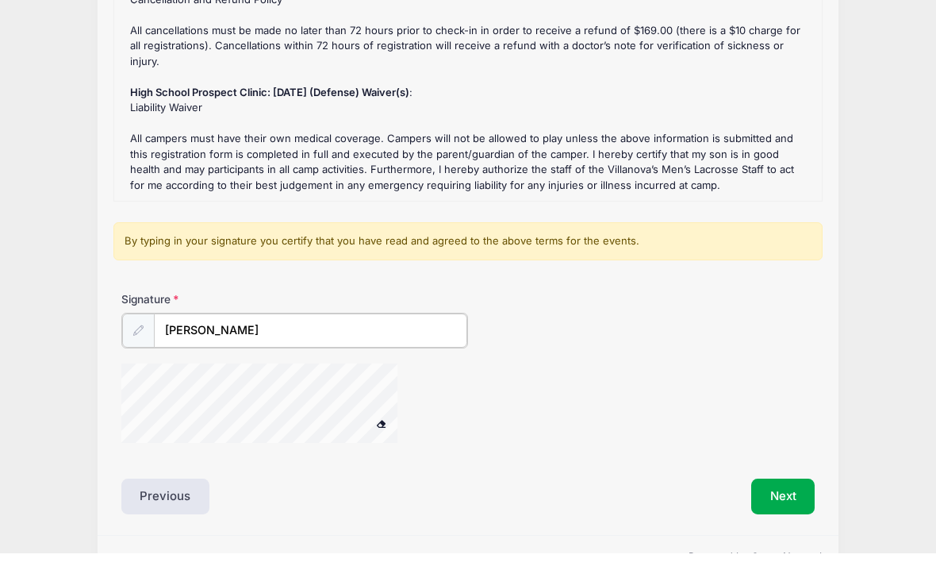
scroll to position [232, 0]
type input "[PERSON_NAME]"
click at [296, 339] on div "Signature Michaela Kiss" at bounding box center [467, 380] width 709 height 165
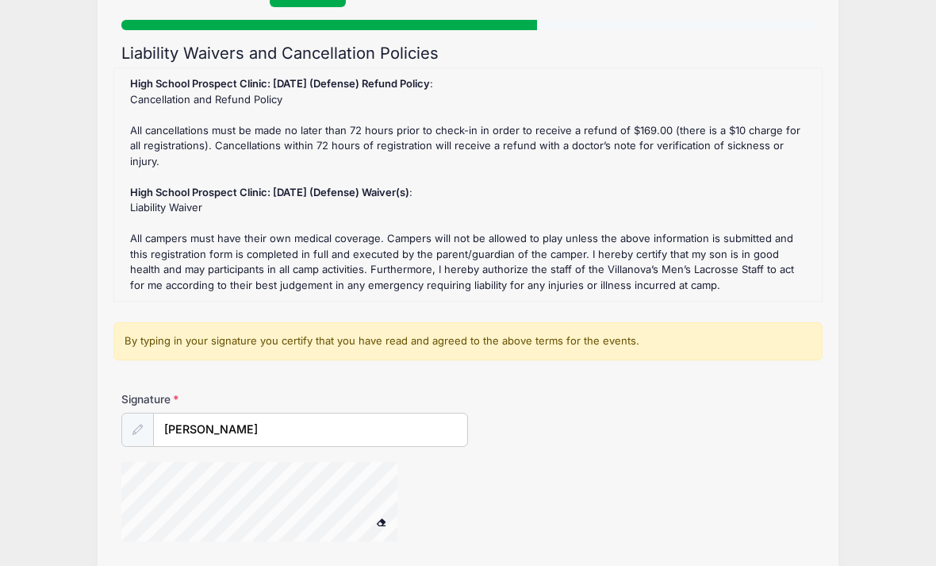
scroll to position [195, 0]
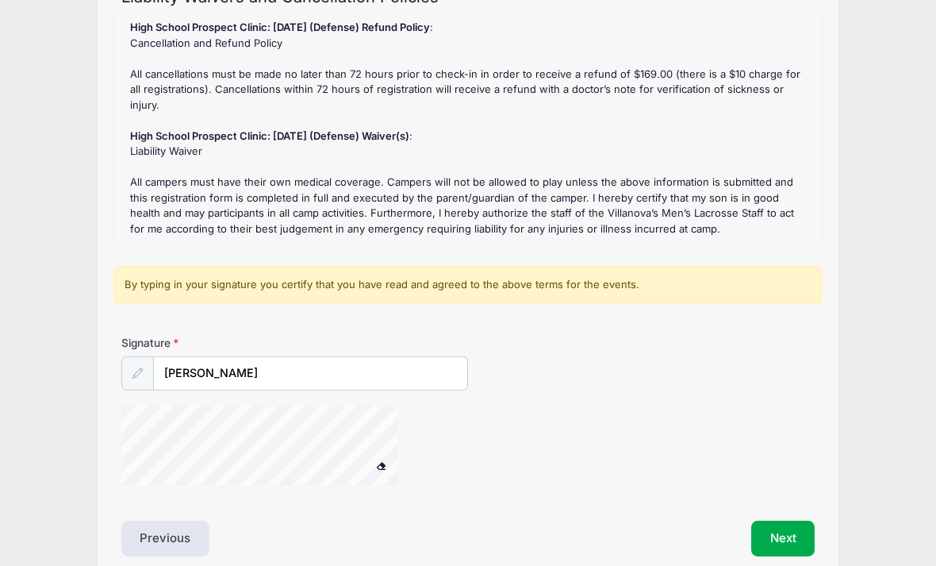
click at [785, 520] on button "Next" at bounding box center [783, 538] width 64 height 36
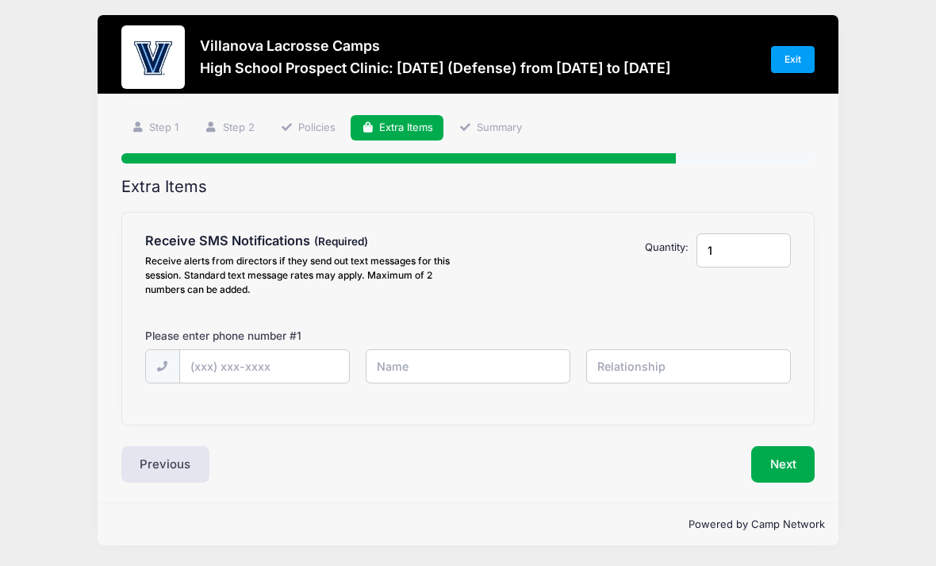
scroll to position [0, 0]
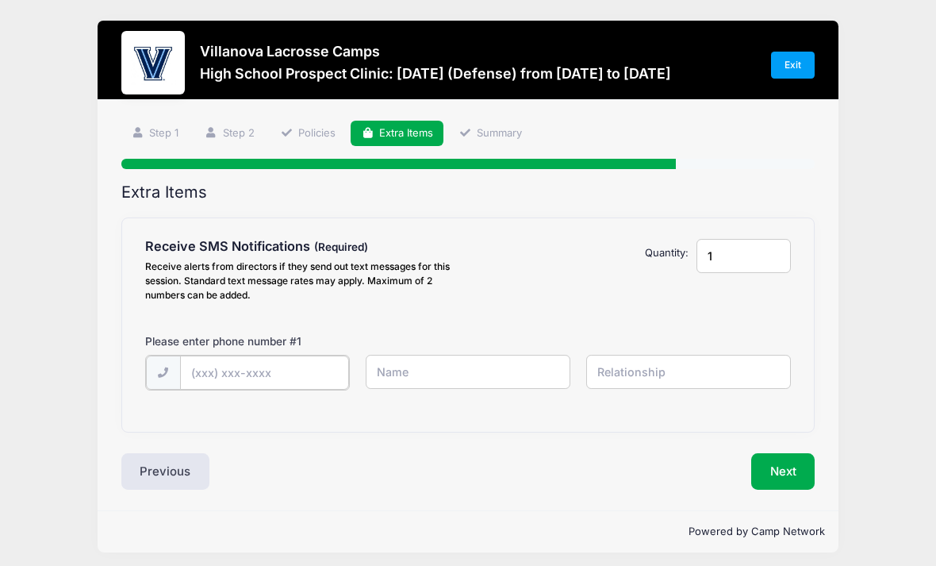
click at [0, 0] on input "text" at bounding box center [0, 0] width 0 height 0
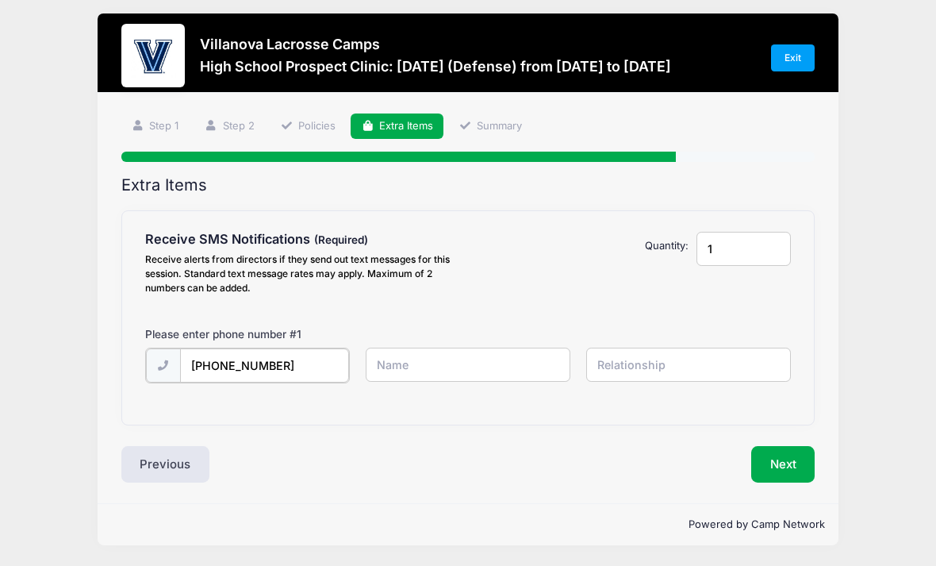
type input "[PHONE_NUMBER]"
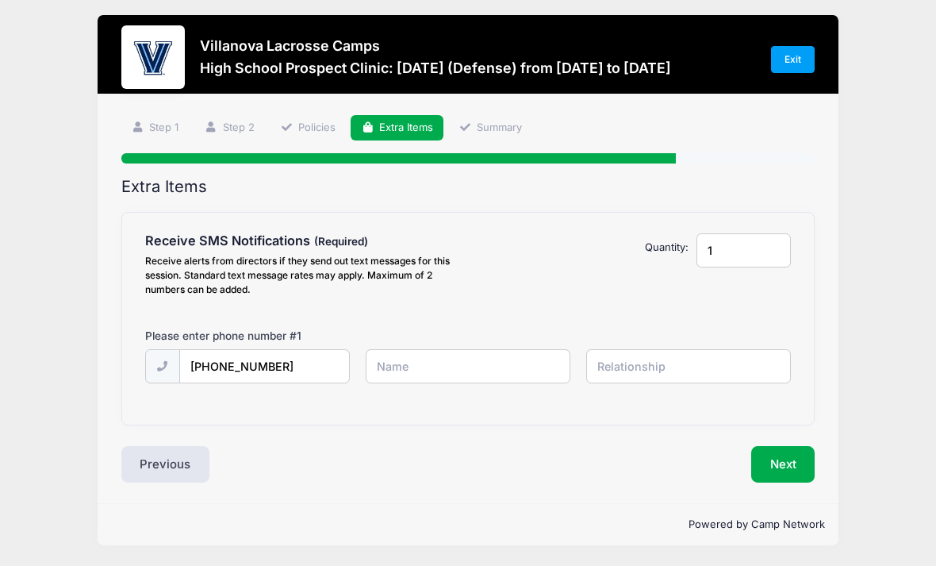
click at [0, 0] on input "text" at bounding box center [0, 0] width 0 height 0
type input "[PERSON_NAME]"
click at [0, 0] on input "text" at bounding box center [0, 0] width 0 height 0
type input "mother"
click at [787, 447] on button "Next" at bounding box center [783, 464] width 64 height 36
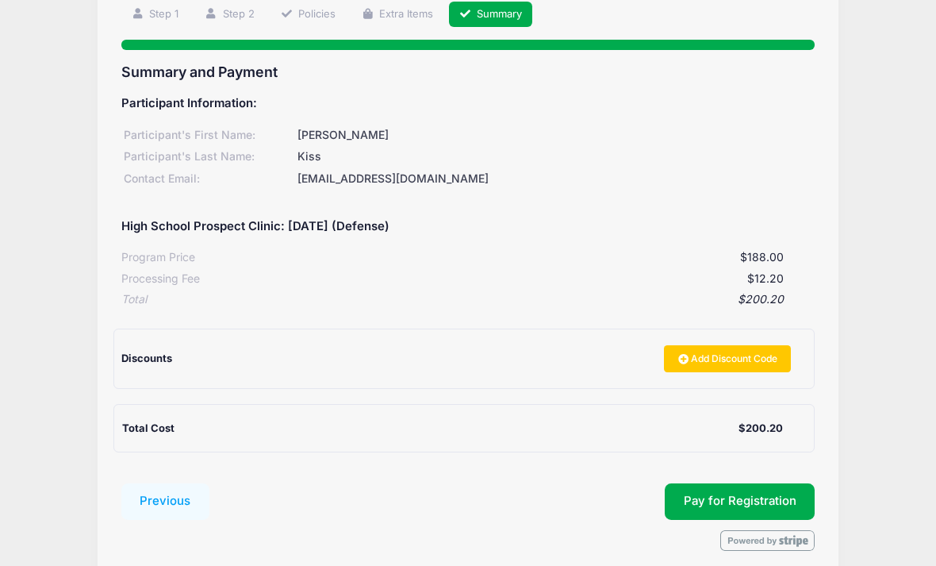
scroll to position [128, 0]
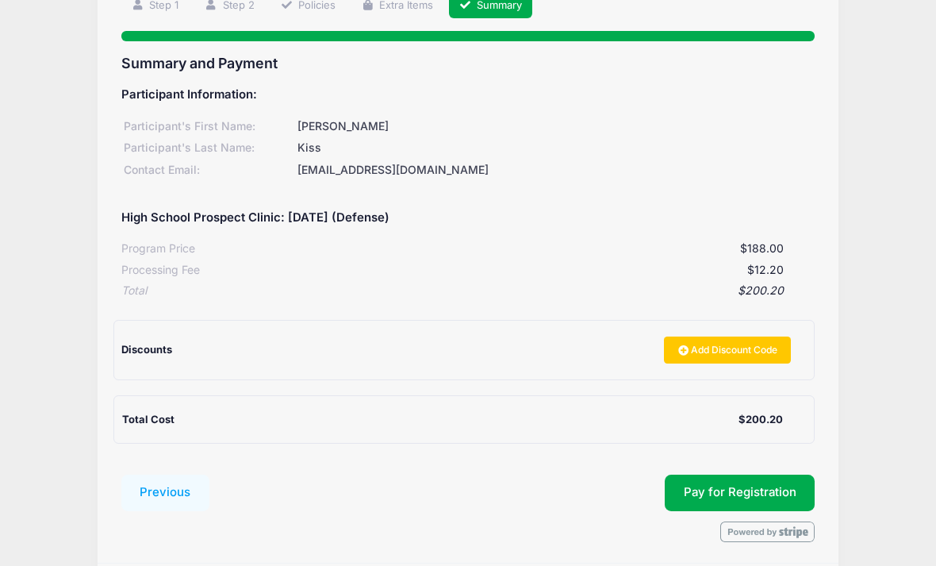
click at [781, 485] on span "Pay for Registration" at bounding box center [740, 492] width 113 height 14
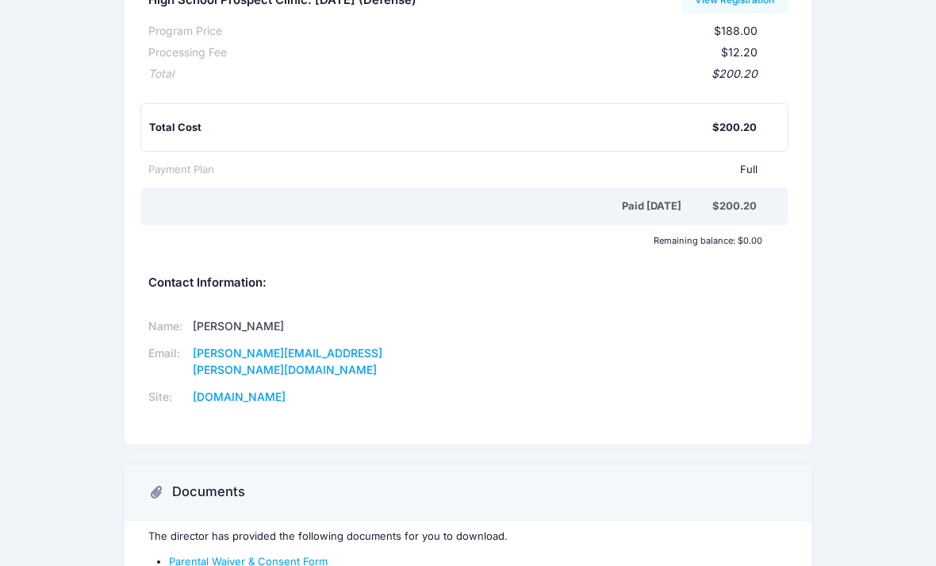
scroll to position [217, 0]
click at [270, 554] on link "Parental Waiver & Consent Form" at bounding box center [248, 560] width 159 height 13
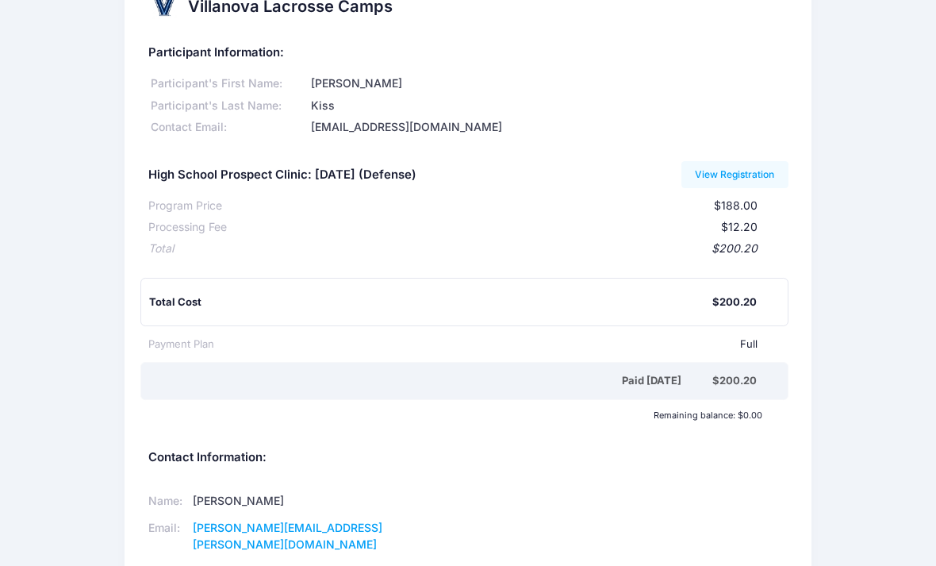
scroll to position [0, 0]
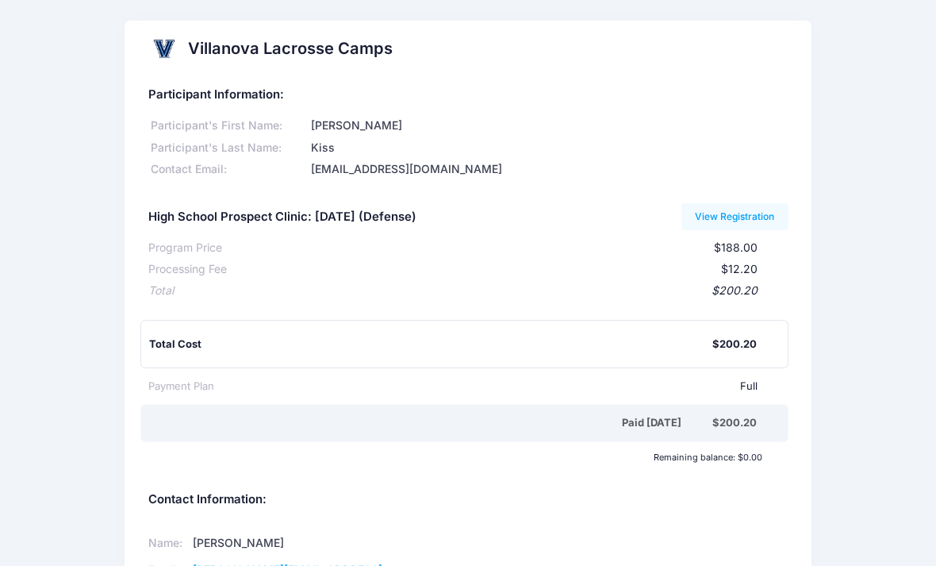
click at [746, 214] on link "View Registration" at bounding box center [734, 216] width 107 height 27
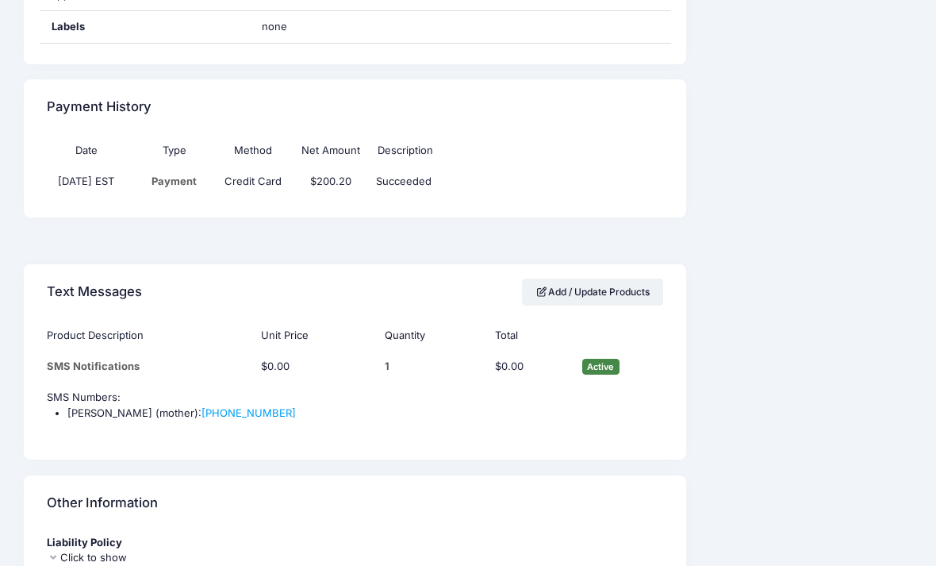
scroll to position [1346, 0]
